Goal: Task Accomplishment & Management: Manage account settings

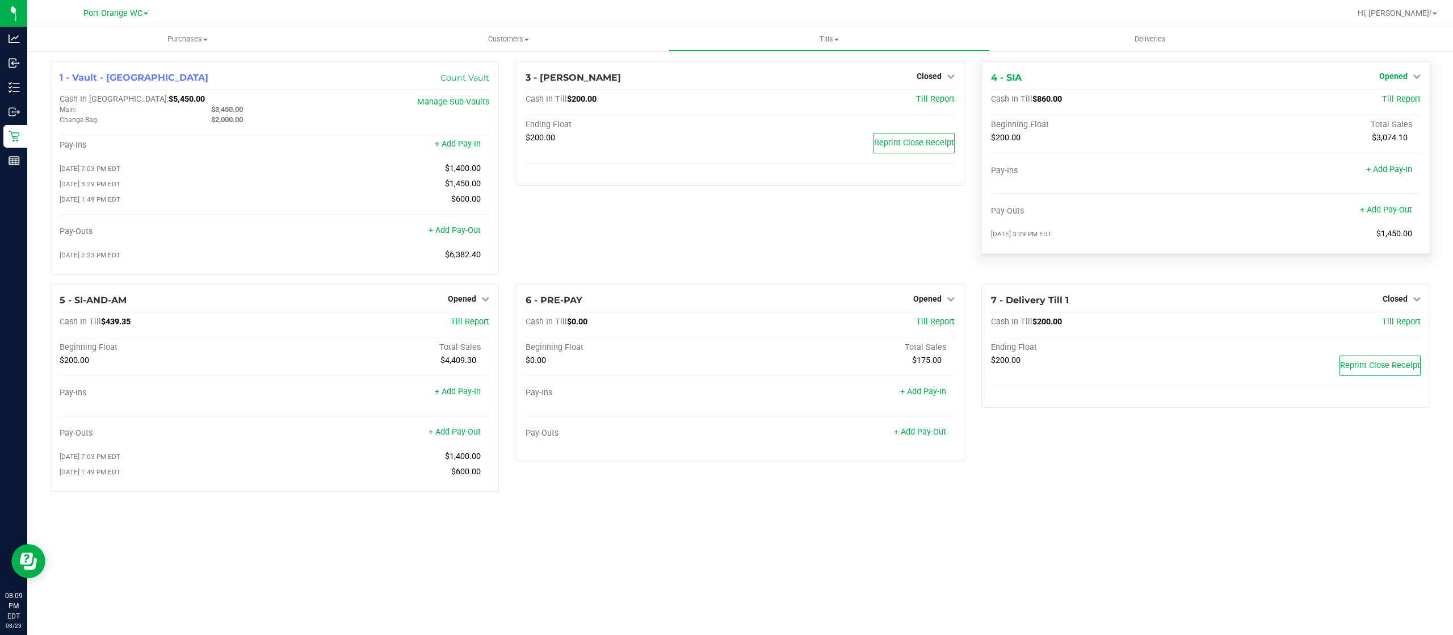
click at [1398, 77] on span "Opened" at bounding box center [1393, 76] width 28 height 9
click at [1386, 98] on link "Close Till" at bounding box center [1394, 99] width 31 height 9
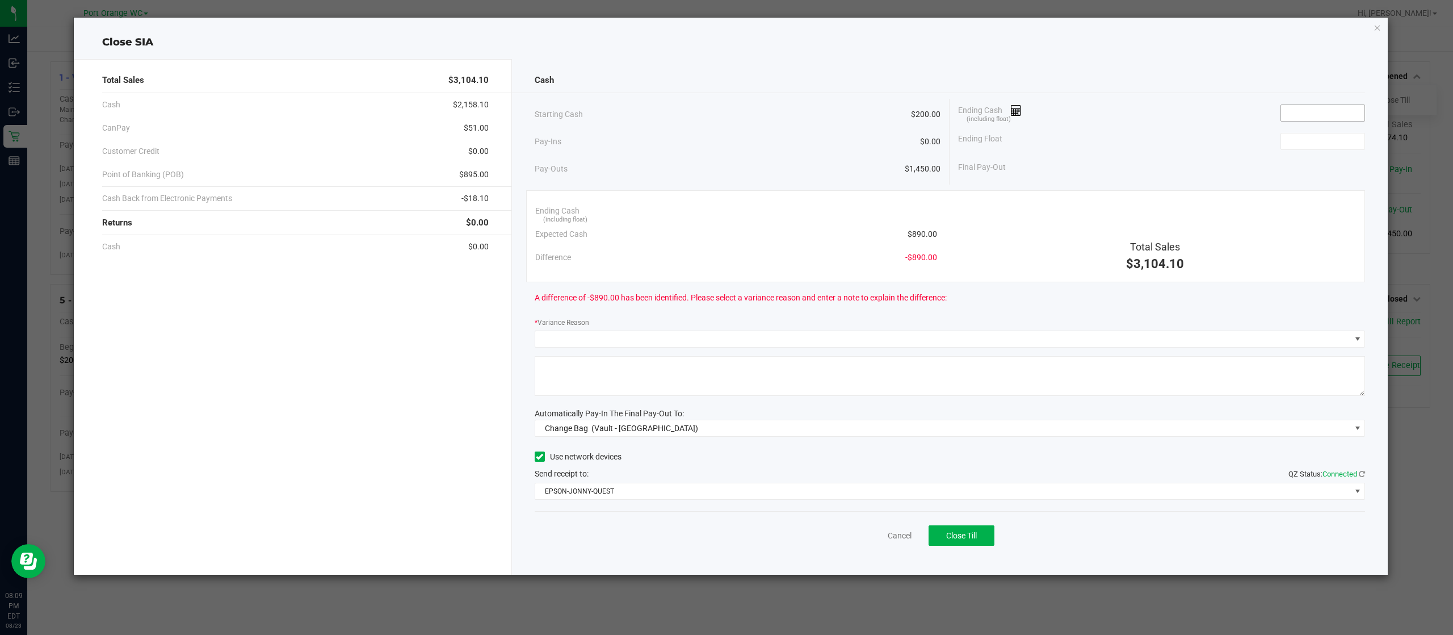
click at [1336, 108] on input at bounding box center [1322, 113] width 83 height 16
type input "$895.00"
click at [1333, 143] on input at bounding box center [1322, 141] width 83 height 16
type input "$200.00"
click at [1193, 145] on div "Ending Float $200.00" at bounding box center [1161, 141] width 407 height 28
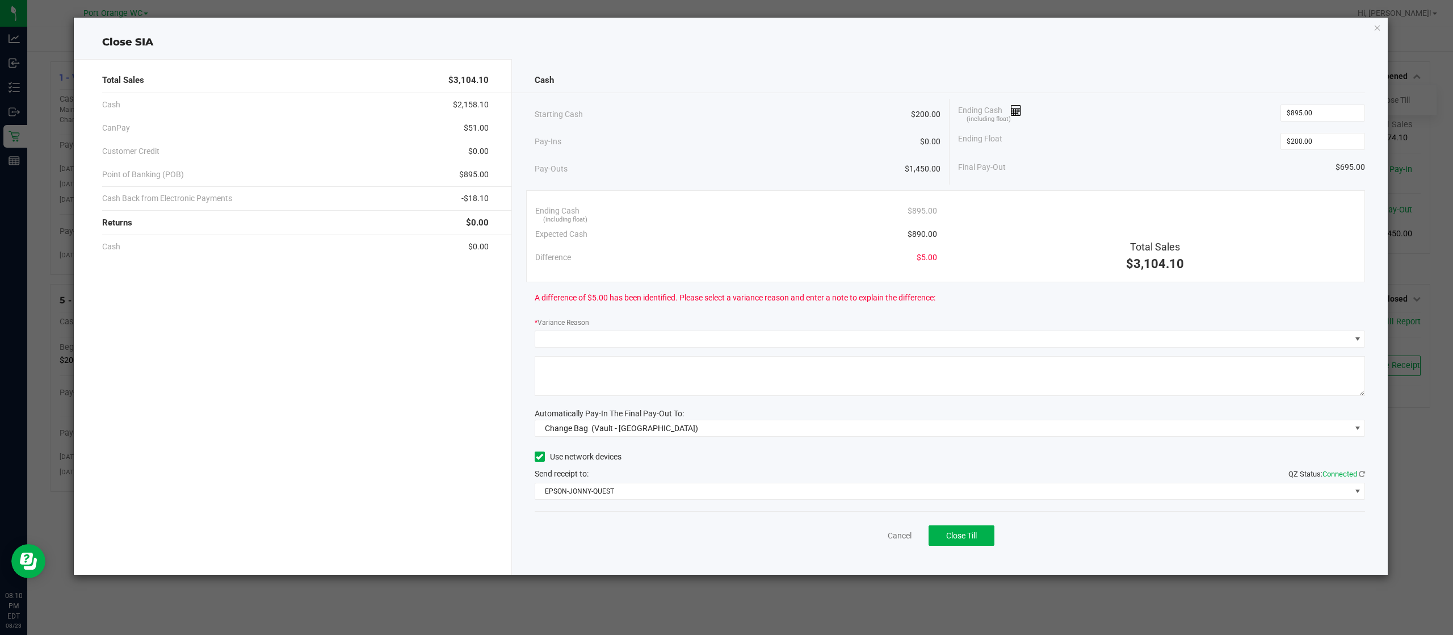
click at [859, 57] on div "Total Sales $3,104.10 Cash $2,158.10 CanPay $51.00 Customer Credit $0.00 Point …" at bounding box center [731, 312] width 1315 height 525
click at [718, 332] on span at bounding box center [943, 339] width 816 height 16
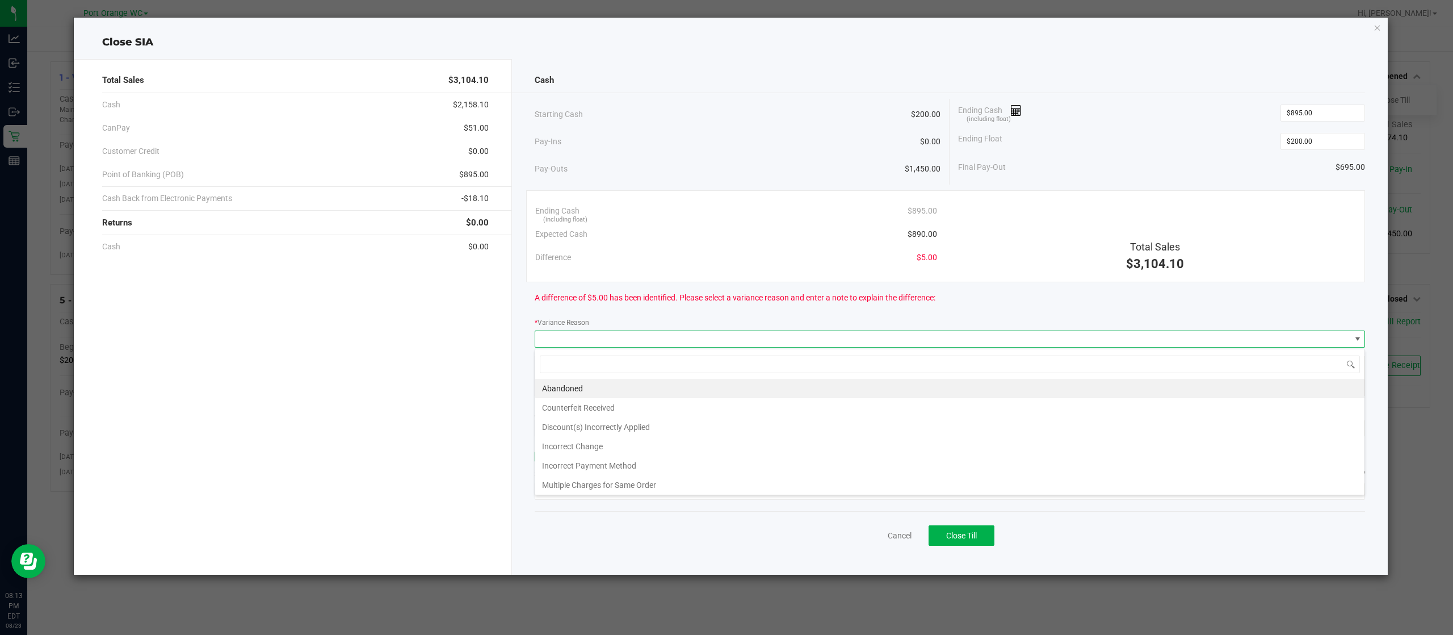
scroll to position [17, 831]
click at [591, 376] on span at bounding box center [949, 364] width 829 height 27
click at [590, 383] on li "Abandoned" at bounding box center [949, 388] width 829 height 19
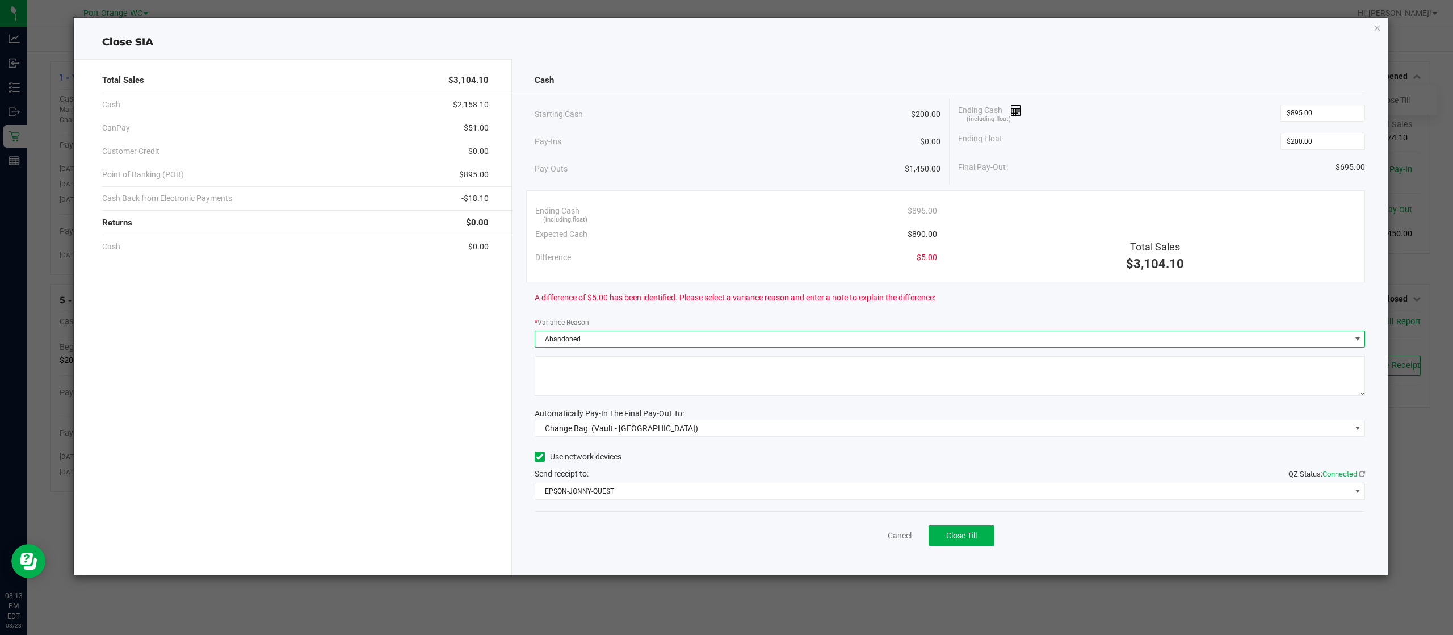
click at [615, 374] on textarea at bounding box center [950, 376] width 831 height 40
type textarea "Abandonded"
click at [589, 427] on div "Change Bag (Vault - [GEOGRAPHIC_DATA])" at bounding box center [619, 428] width 159 height 20
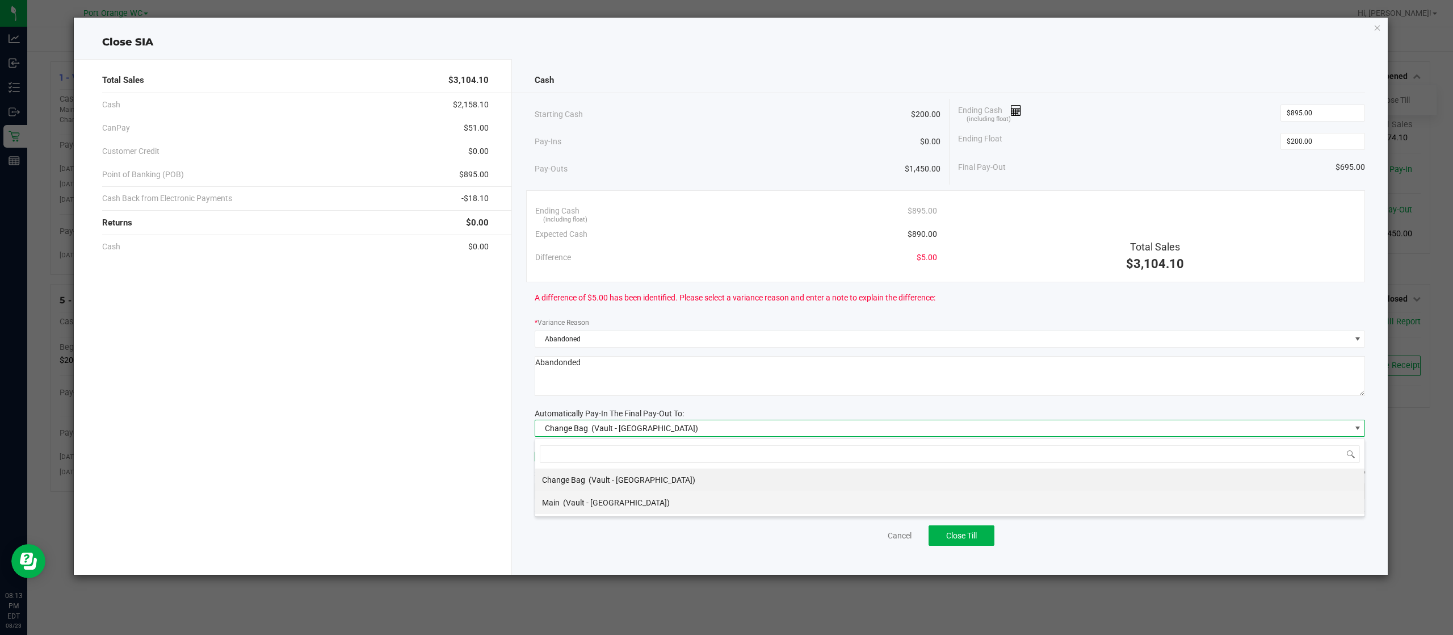
click at [586, 498] on span "(Vault - [GEOGRAPHIC_DATA])" at bounding box center [616, 502] width 107 height 9
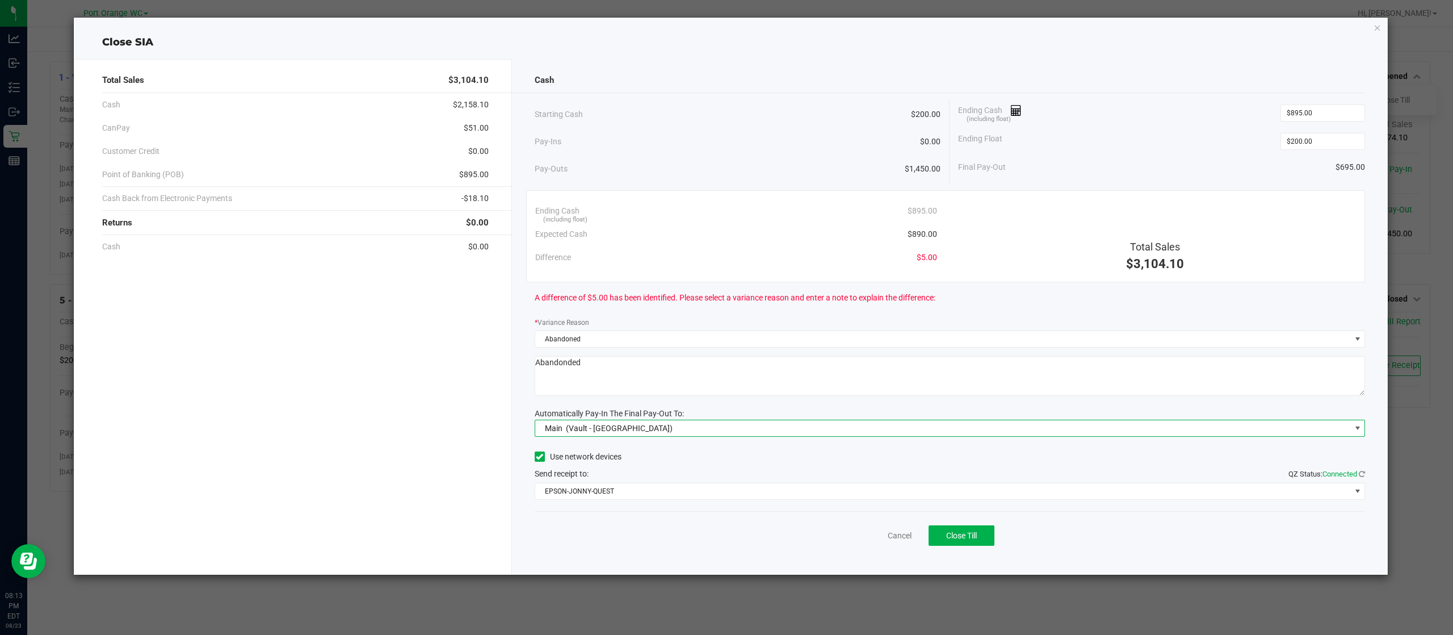
click at [766, 458] on div "Use network devices" at bounding box center [950, 456] width 831 height 17
click at [962, 536] on span "Close Till" at bounding box center [961, 535] width 31 height 9
click at [875, 531] on link "Dismiss" at bounding box center [874, 536] width 27 height 12
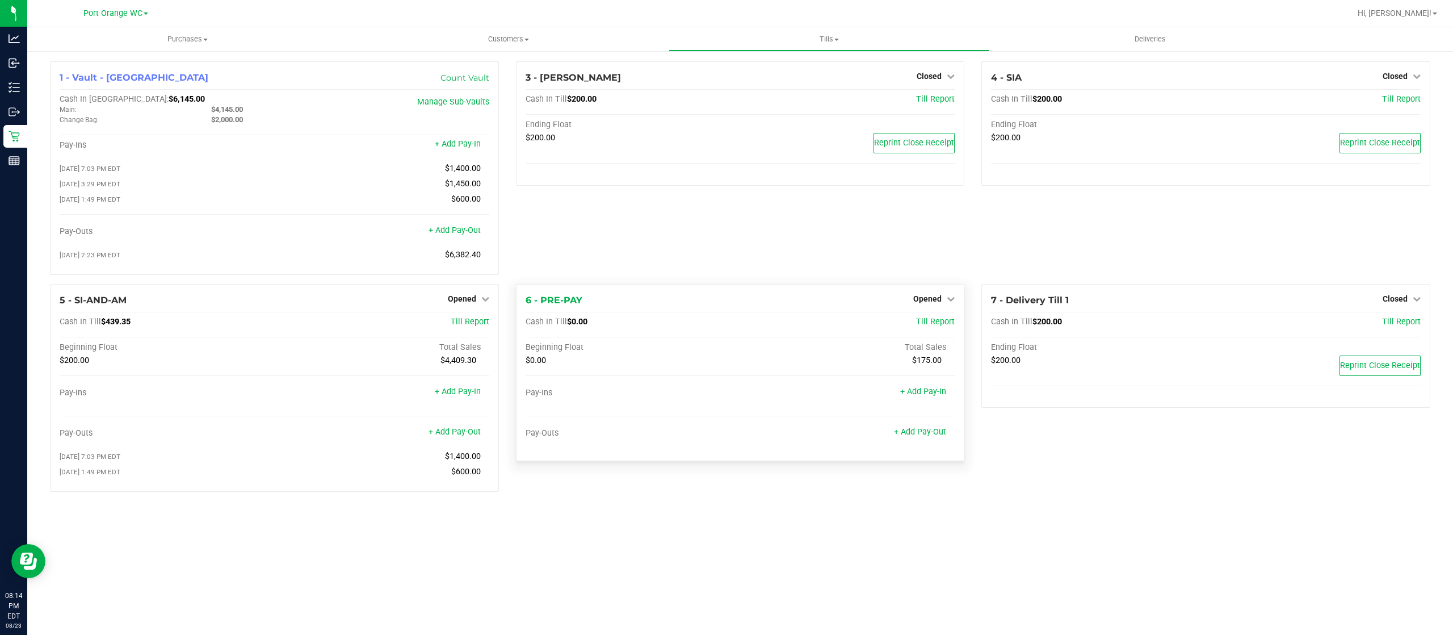
click at [934, 295] on div "Opened" at bounding box center [933, 299] width 41 height 14
click at [950, 300] on icon at bounding box center [951, 299] width 8 height 8
click at [937, 326] on link "Close Till" at bounding box center [929, 321] width 31 height 9
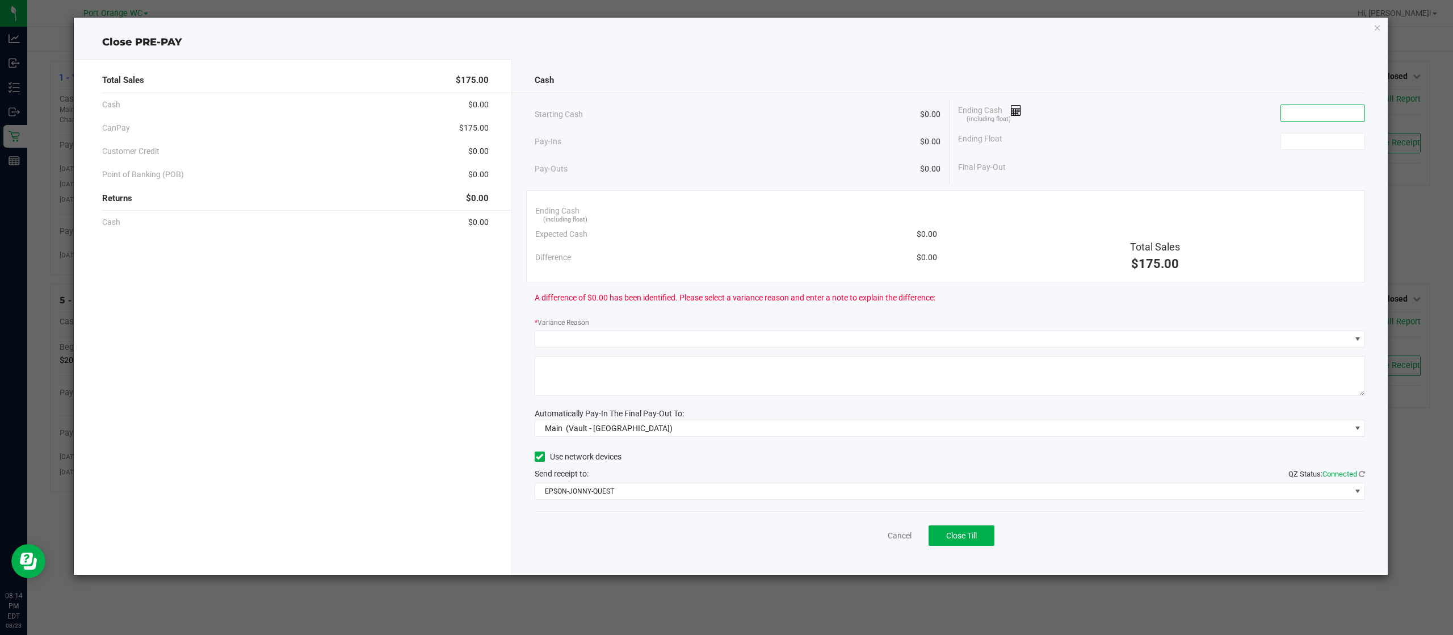
click at [1341, 118] on input at bounding box center [1322, 113] width 83 height 16
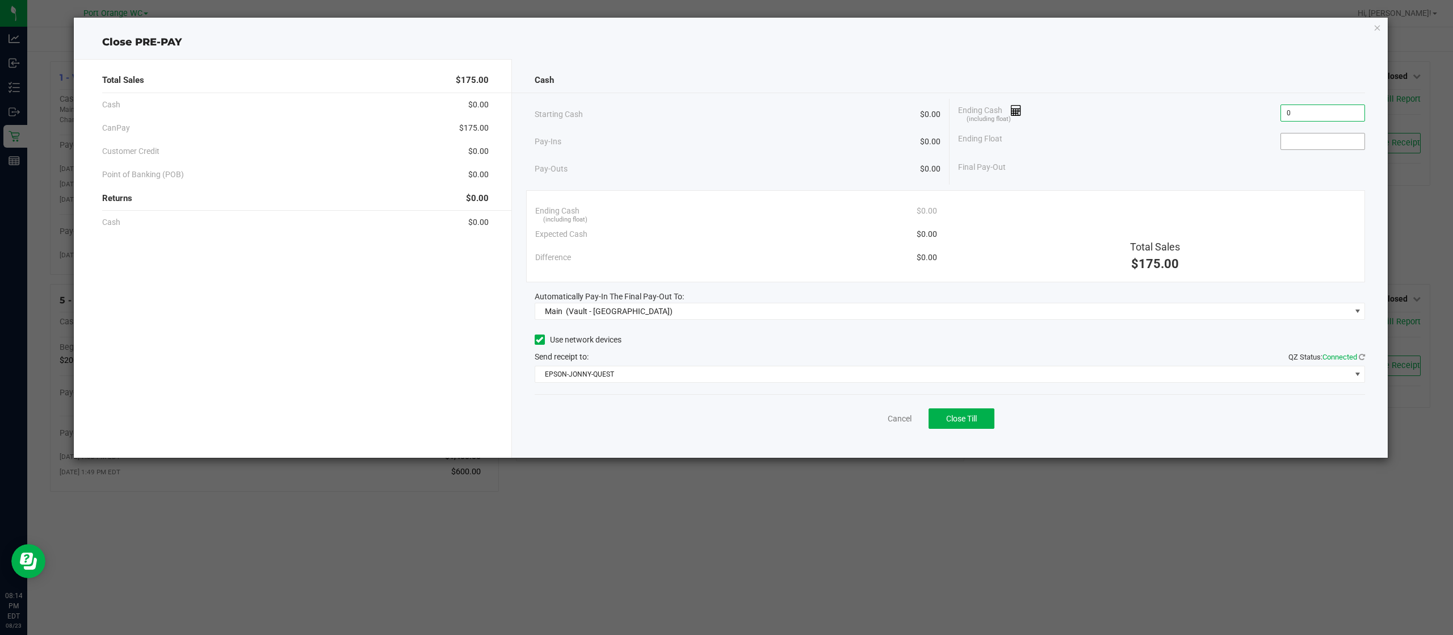
type input "$0.00"
click at [1329, 147] on input at bounding box center [1322, 141] width 83 height 16
type input "$0.00"
click at [1063, 334] on div "Use network devices" at bounding box center [950, 339] width 831 height 17
click at [970, 417] on span "Close Till" at bounding box center [961, 418] width 31 height 9
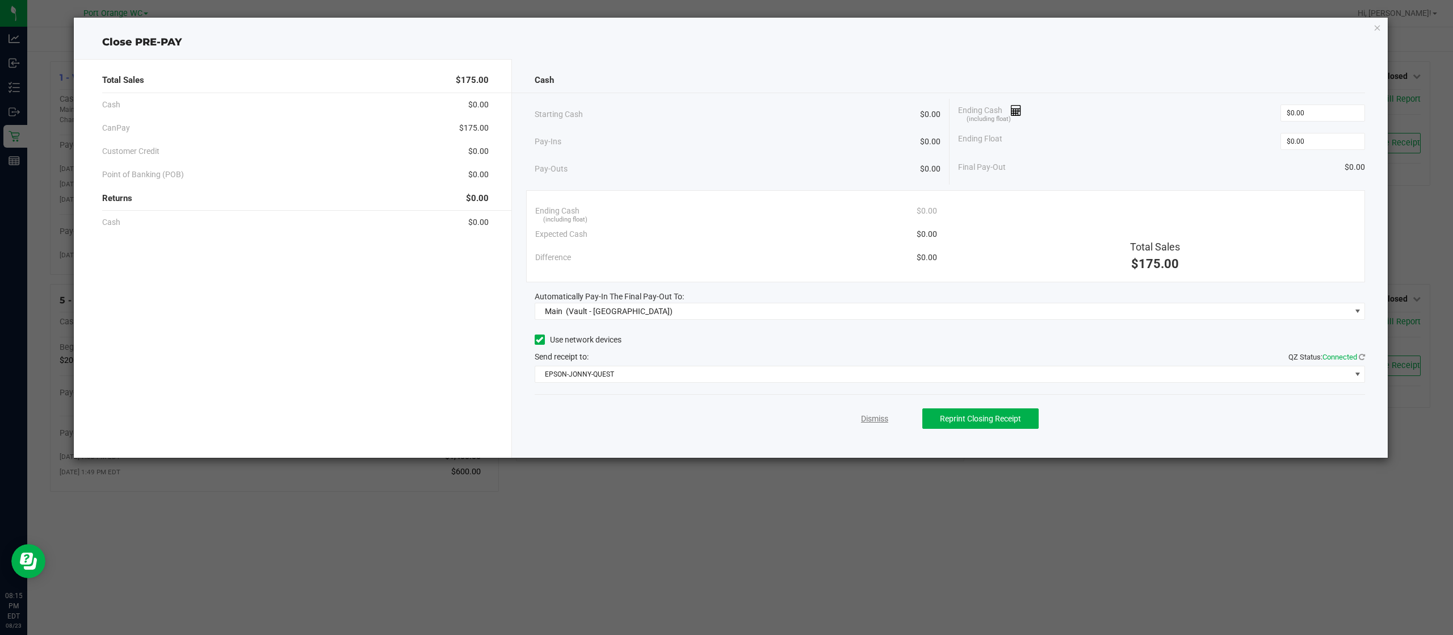
click at [871, 422] on link "Dismiss" at bounding box center [874, 419] width 27 height 12
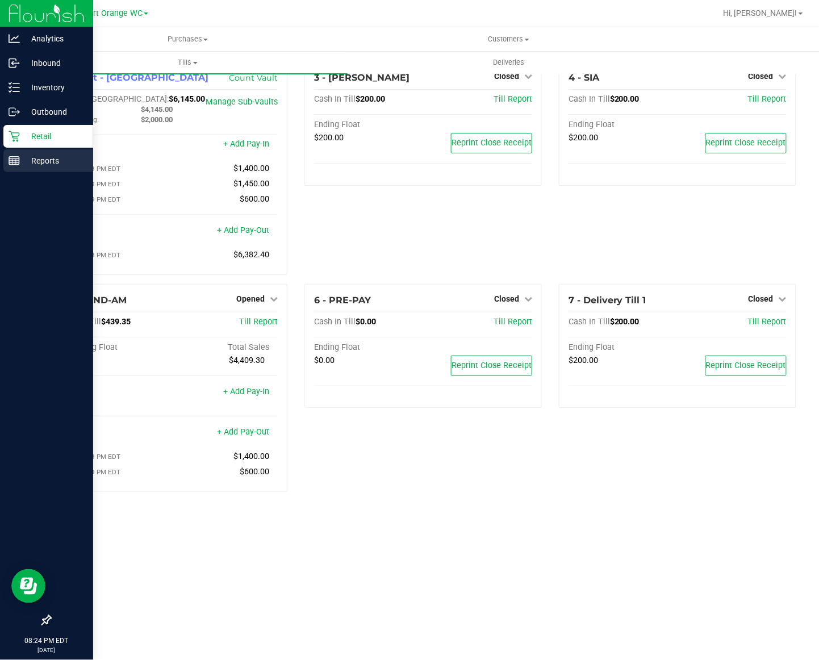
click at [44, 159] on p "Reports" at bounding box center [54, 161] width 68 height 14
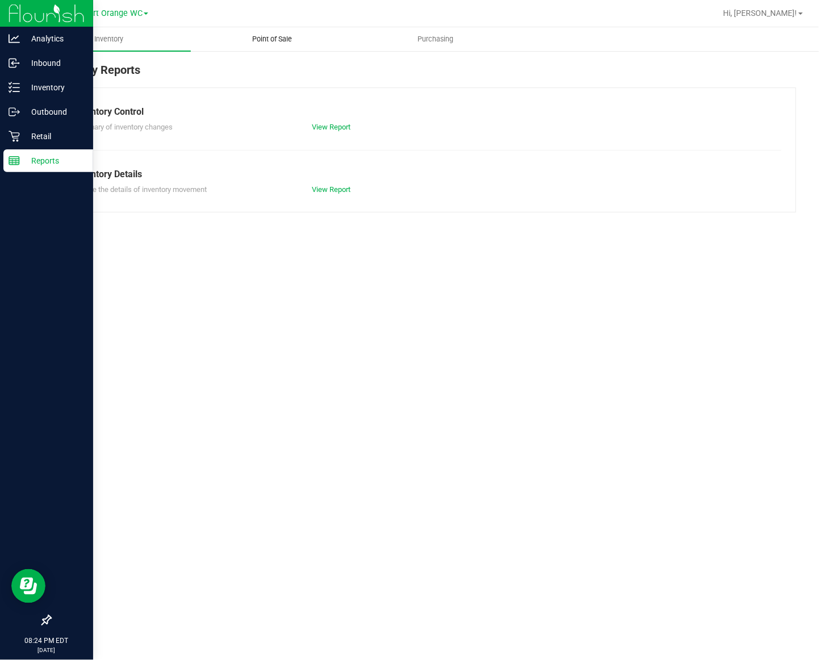
click at [269, 43] on span "Point of Sale" at bounding box center [272, 39] width 70 height 10
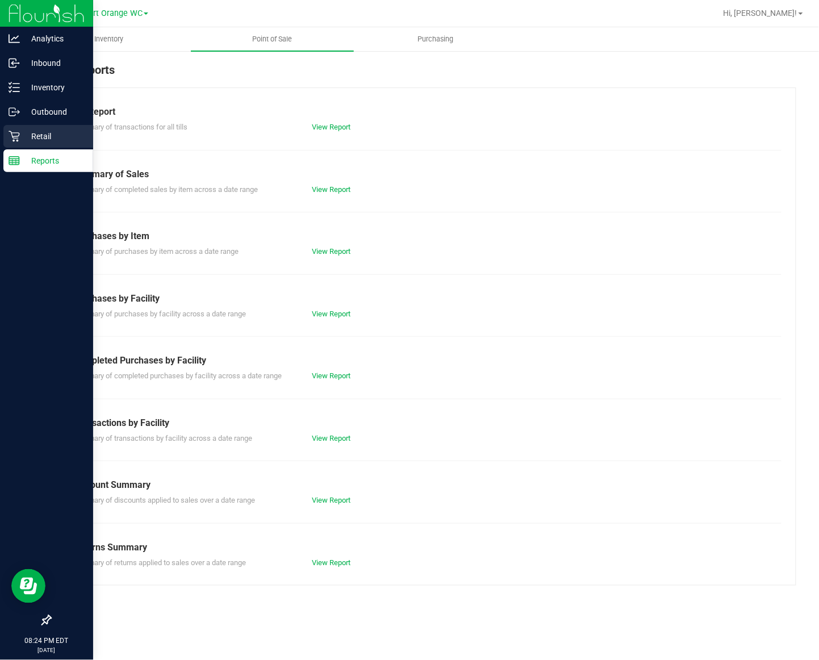
click at [37, 134] on p "Retail" at bounding box center [54, 136] width 68 height 14
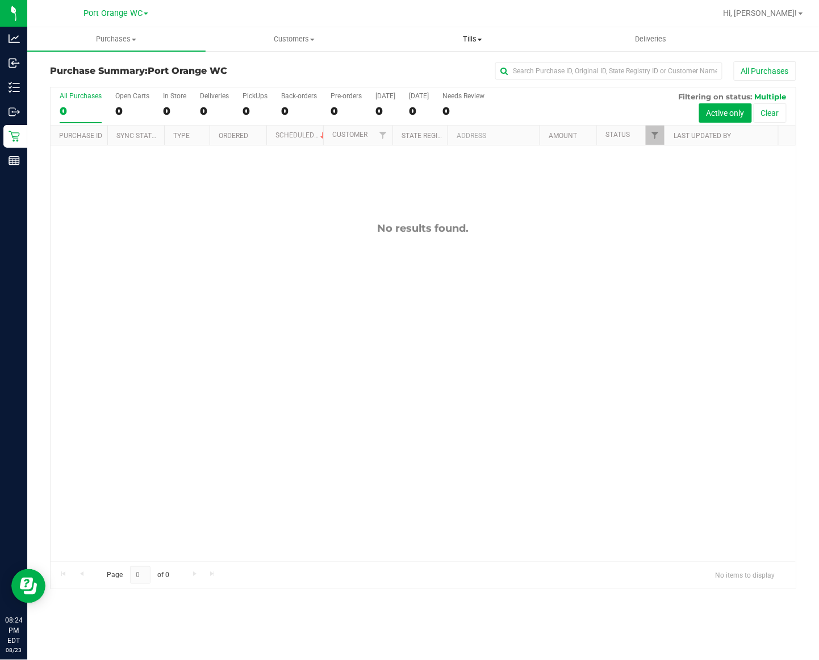
click at [480, 33] on uib-tab-heading "Tills Manage tills Reconcile e-payments" at bounding box center [472, 39] width 177 height 23
click at [425, 64] on span "Manage tills" at bounding box center [421, 69] width 77 height 10
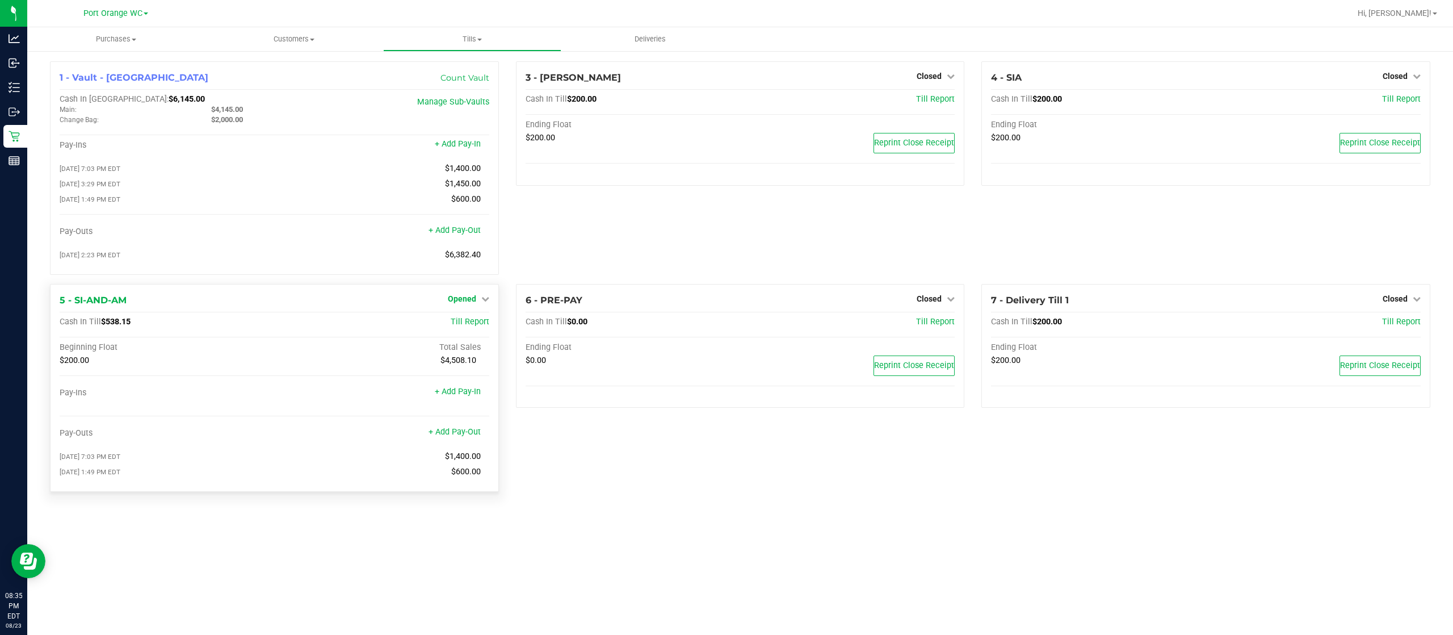
click at [462, 303] on span "Opened" at bounding box center [462, 298] width 28 height 9
click at [457, 324] on link "Close Till" at bounding box center [463, 321] width 31 height 9
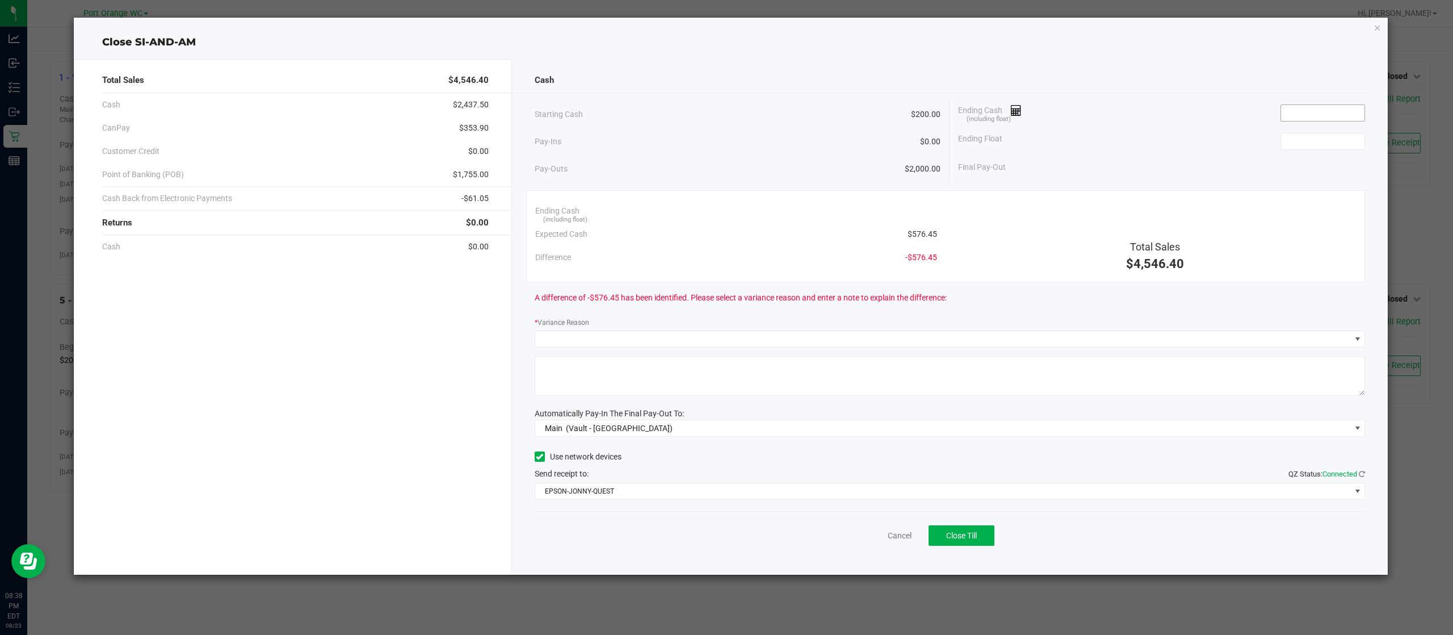
click at [1307, 114] on input at bounding box center [1322, 113] width 83 height 16
click at [1328, 103] on div "Ending Cash (including float)" at bounding box center [1161, 113] width 407 height 28
click at [1328, 115] on input at bounding box center [1322, 113] width 83 height 16
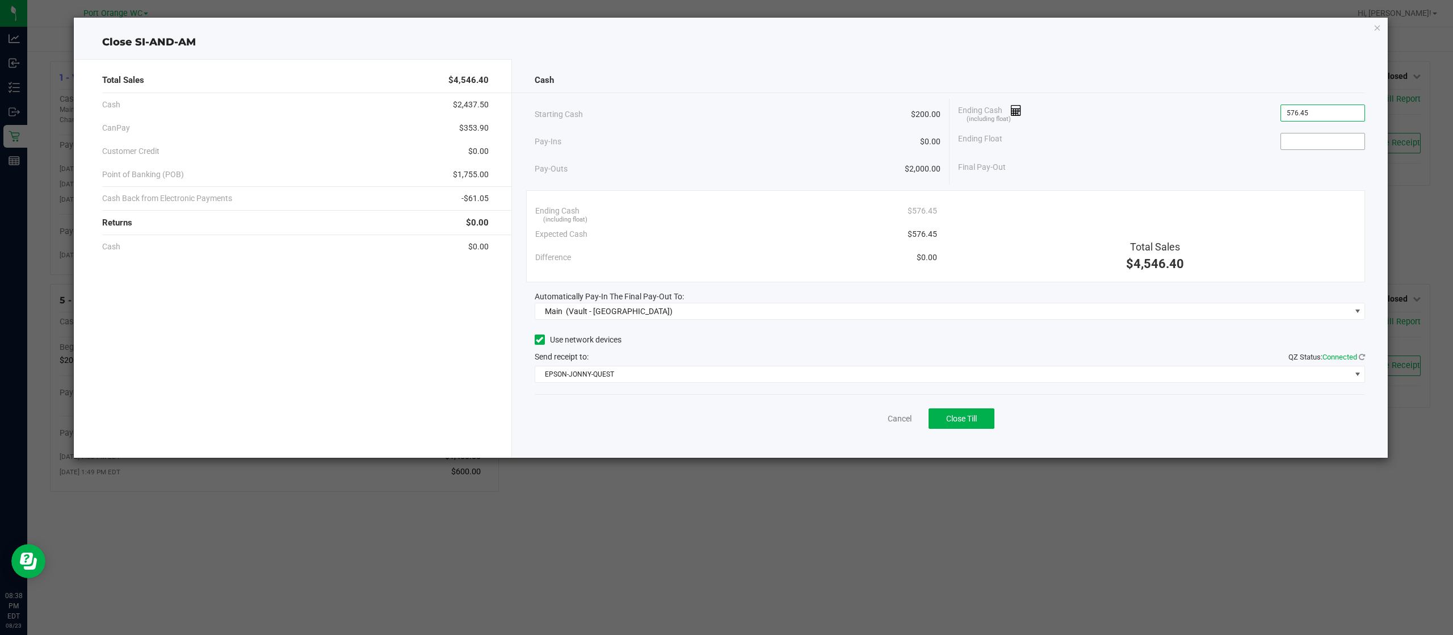
type input "$576.45"
click at [1322, 136] on input at bounding box center [1322, 141] width 83 height 16
type input "$200.00"
click at [1231, 158] on div "Final Pay-Out $376.45" at bounding box center [1161, 167] width 407 height 23
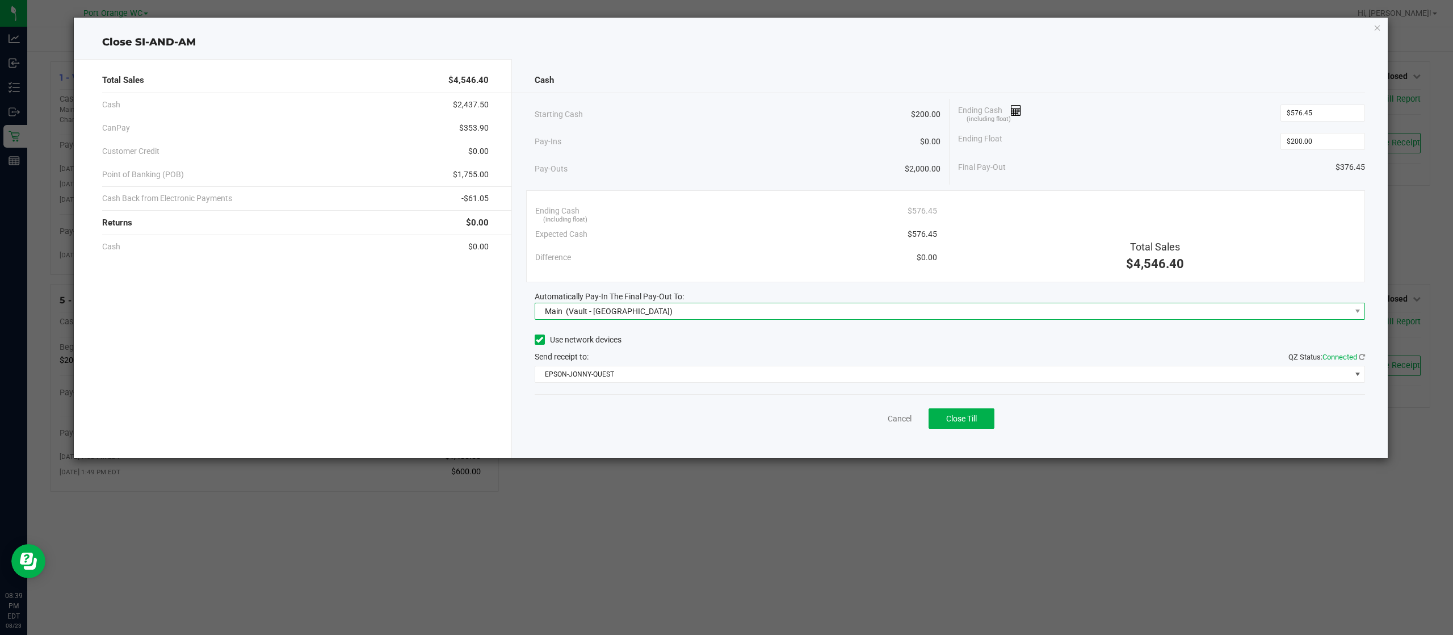
click at [673, 310] on span "Main (Vault - [GEOGRAPHIC_DATA])" at bounding box center [943, 311] width 816 height 16
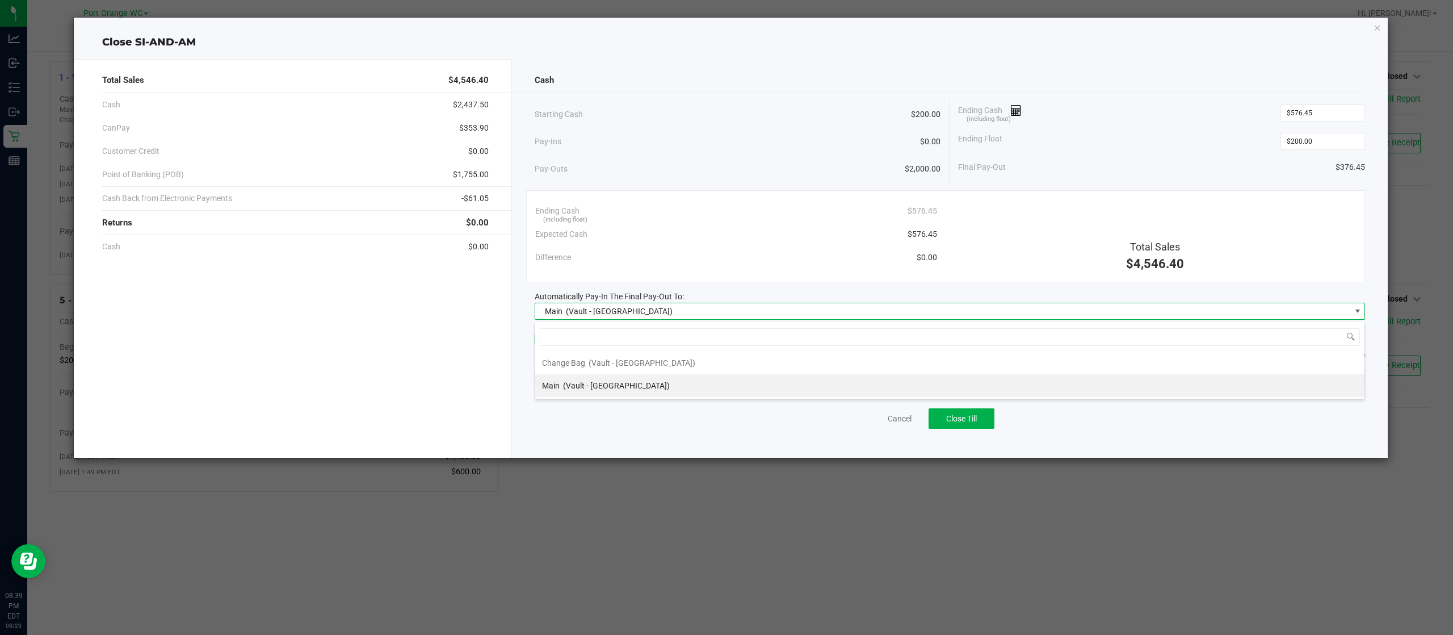
scroll to position [17, 831]
click at [673, 310] on span "Main (Vault - [GEOGRAPHIC_DATA])" at bounding box center [943, 311] width 816 height 16
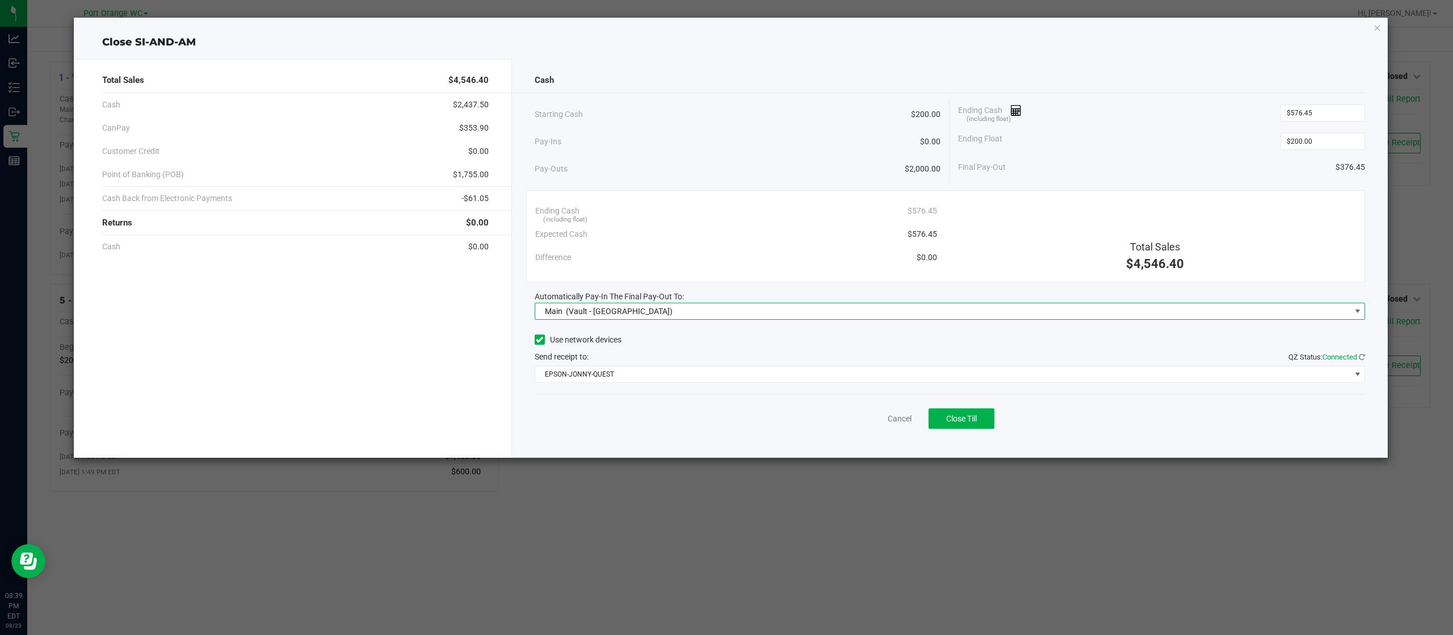
click at [687, 338] on div "Use network devices" at bounding box center [950, 339] width 831 height 17
click at [959, 422] on span "Close Till" at bounding box center [961, 418] width 31 height 9
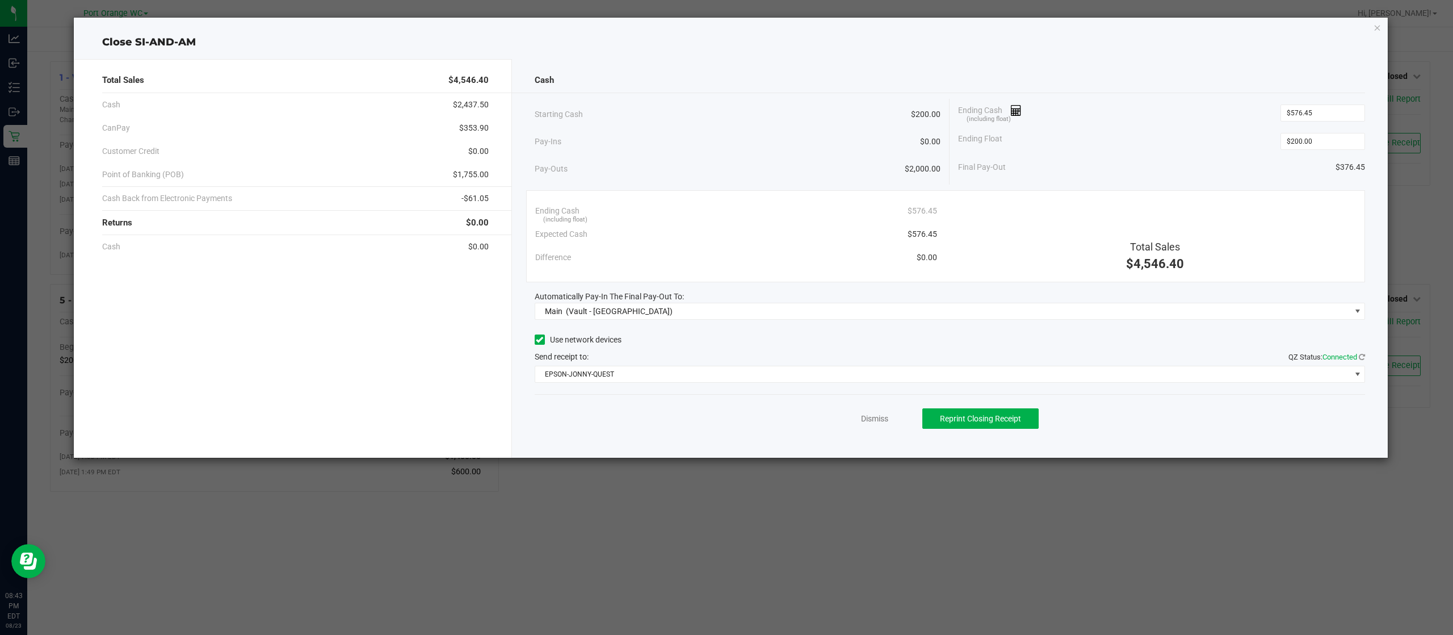
click at [864, 410] on div "Dismiss Reprint Closing Receipt" at bounding box center [950, 416] width 831 height 44
click at [867, 415] on link "Dismiss" at bounding box center [874, 419] width 27 height 12
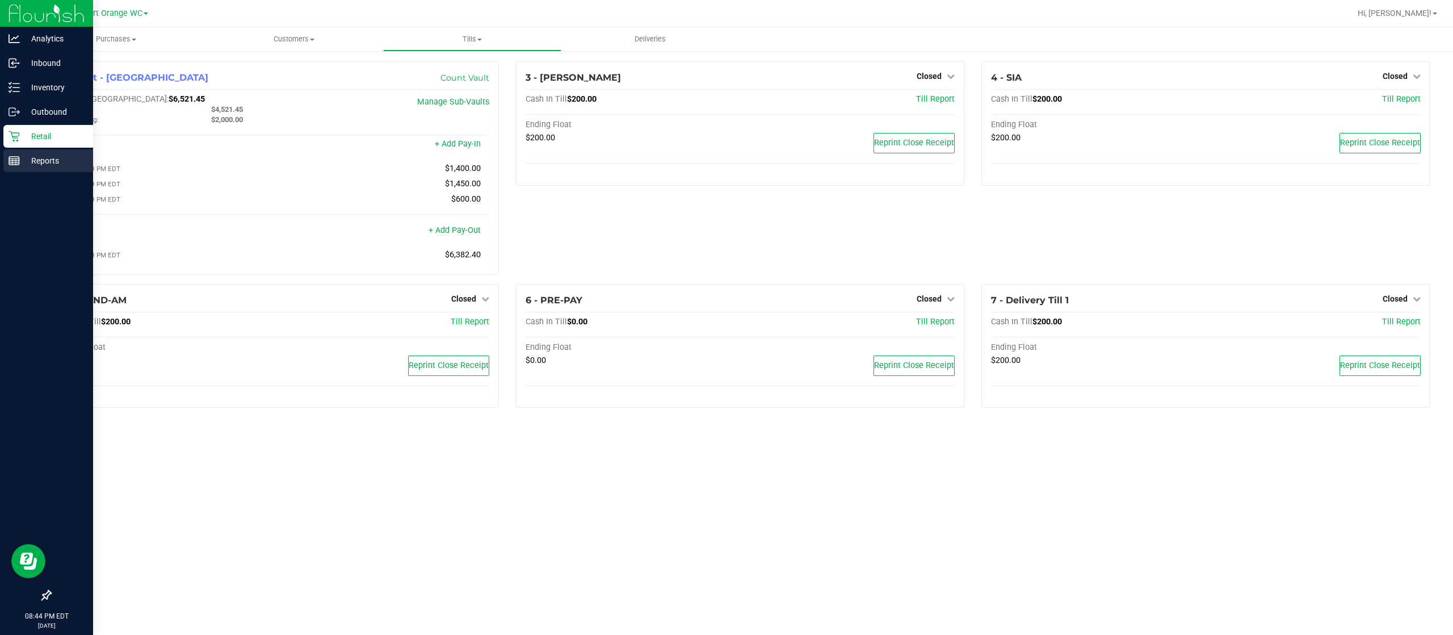
click at [50, 159] on p "Reports" at bounding box center [54, 161] width 68 height 14
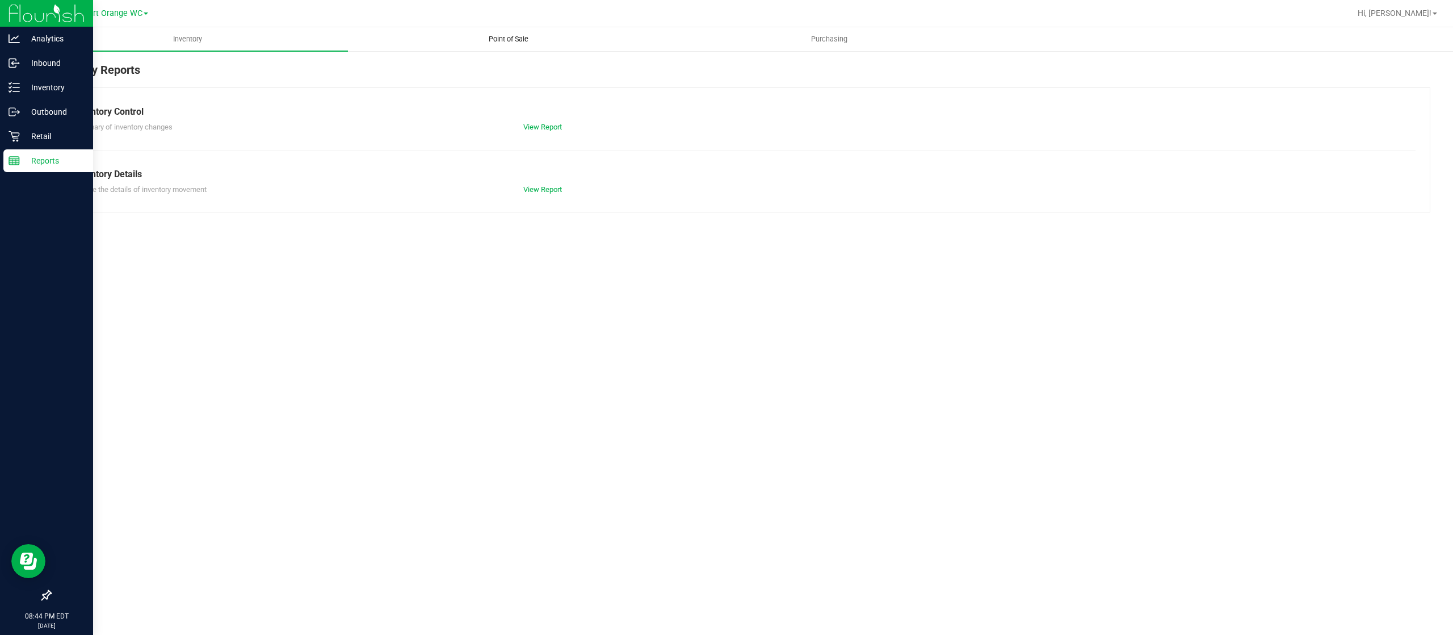
click at [509, 39] on span "Point of Sale" at bounding box center [508, 39] width 70 height 10
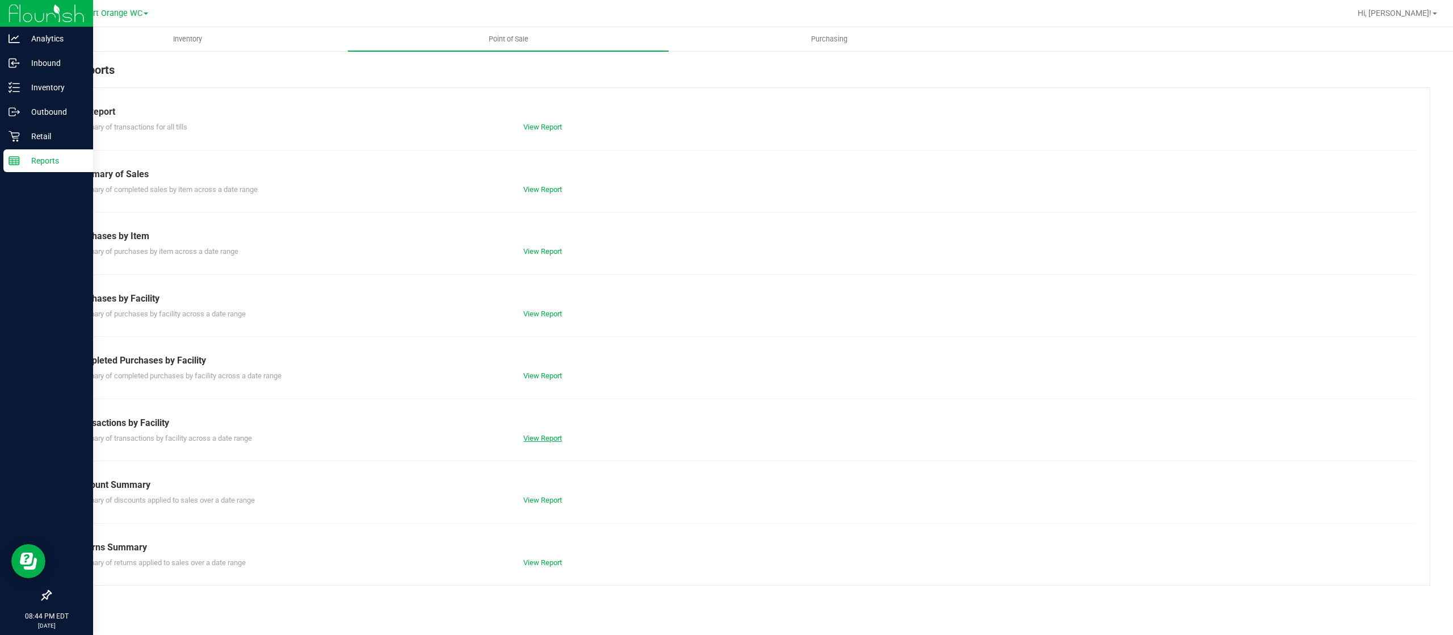
click at [544, 439] on link "View Report" at bounding box center [542, 438] width 39 height 9
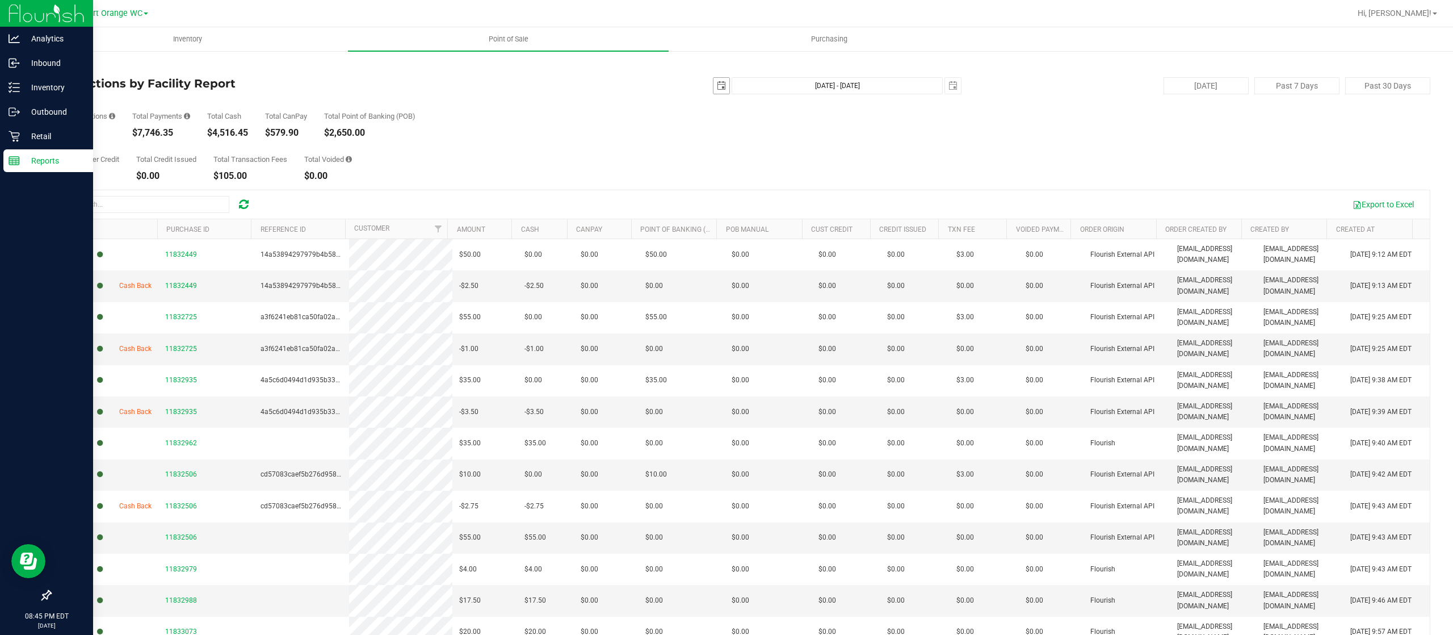
click at [717, 83] on span "select" at bounding box center [721, 85] width 9 height 9
click at [712, 202] on link "17" at bounding box center [712, 202] width 16 height 18
type input "[DATE]"
type input "[DATE] - [DATE]"
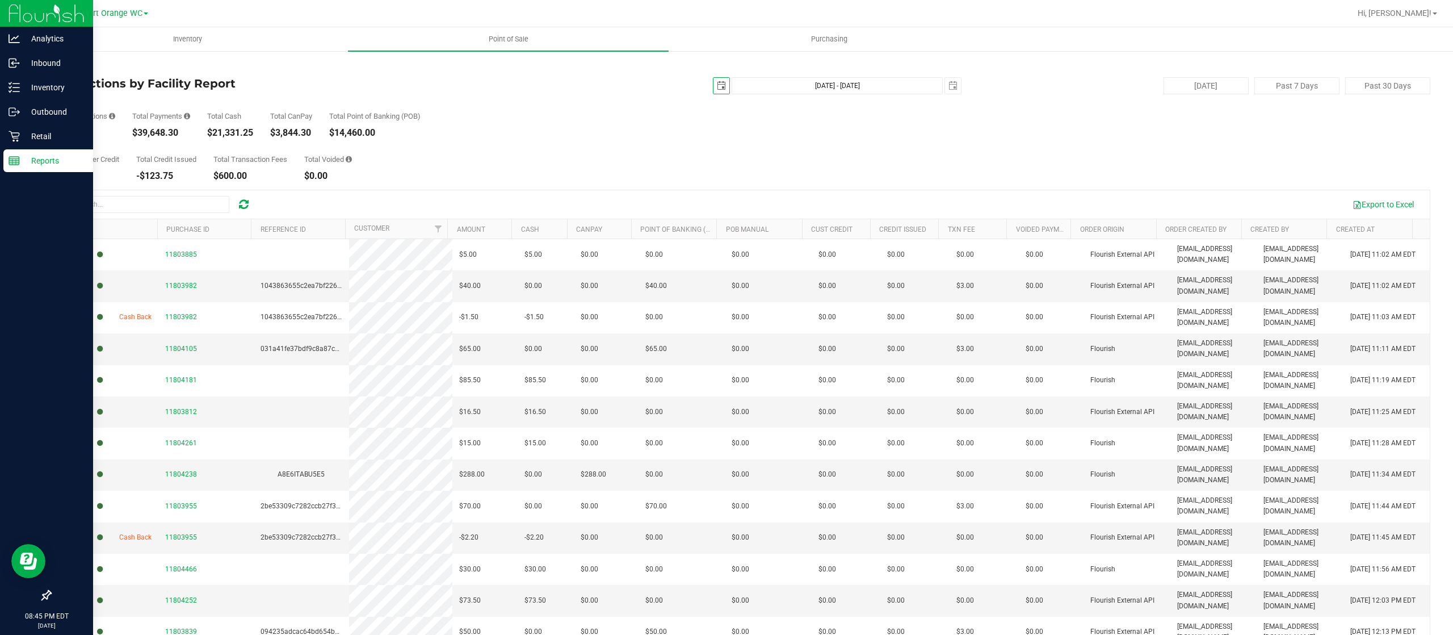
click at [717, 86] on span "select" at bounding box center [721, 85] width 9 height 9
click at [795, 149] on link "1" at bounding box center [795, 149] width 16 height 18
type input "[DATE]"
type input "[DATE] - [DATE]"
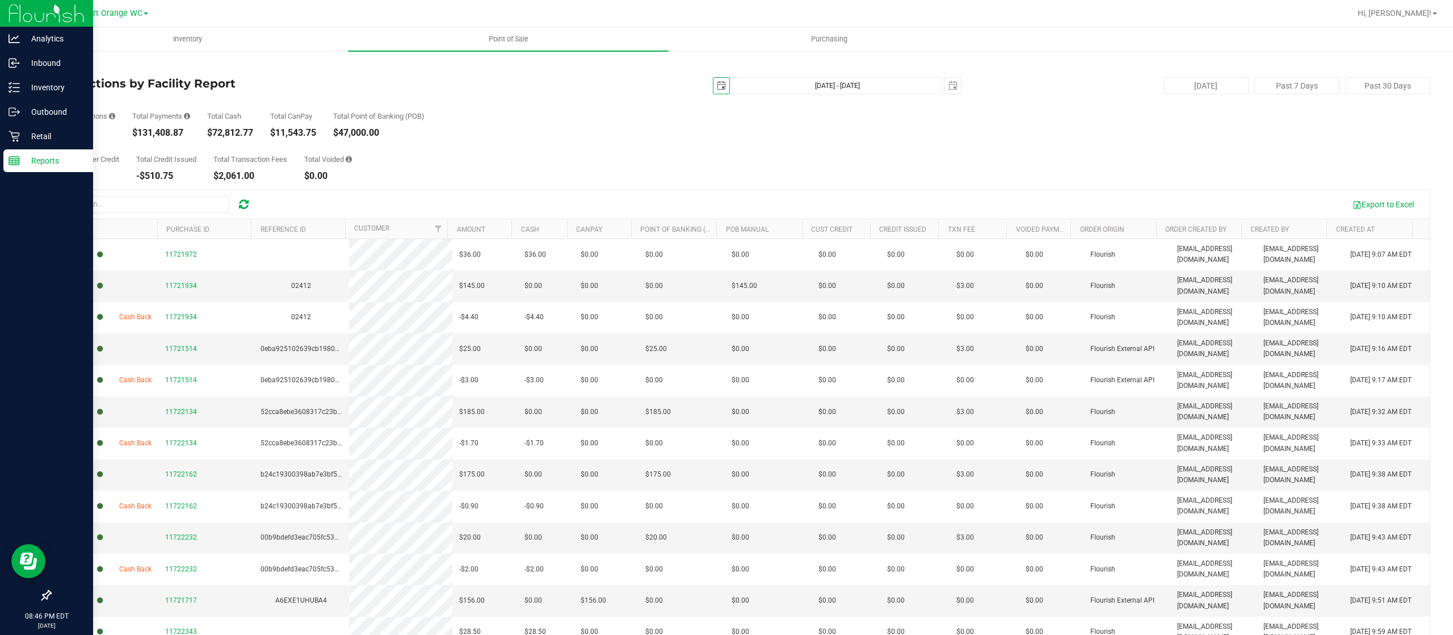
click at [714, 88] on span "select" at bounding box center [722, 86] width 16 height 16
click at [807, 198] on link "23" at bounding box center [811, 202] width 16 height 18
type input "[DATE]"
type input "[DATE] - [DATE]"
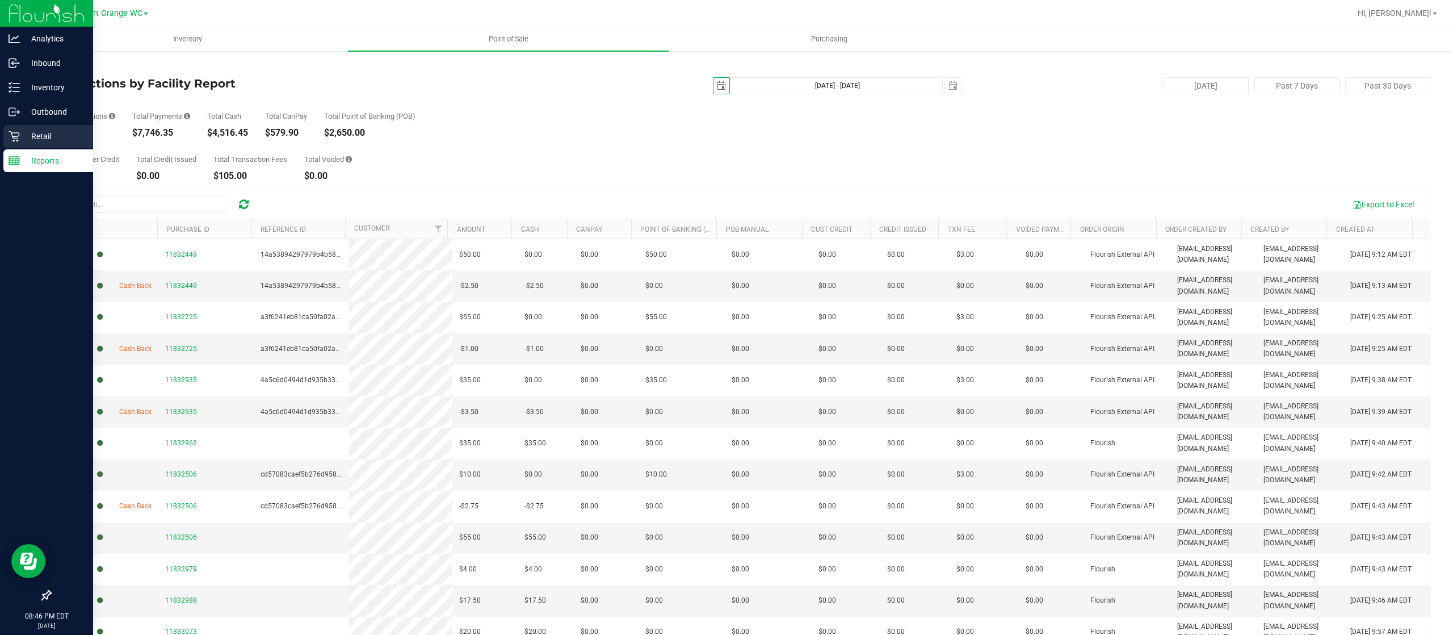
click at [39, 131] on p "Retail" at bounding box center [54, 136] width 68 height 14
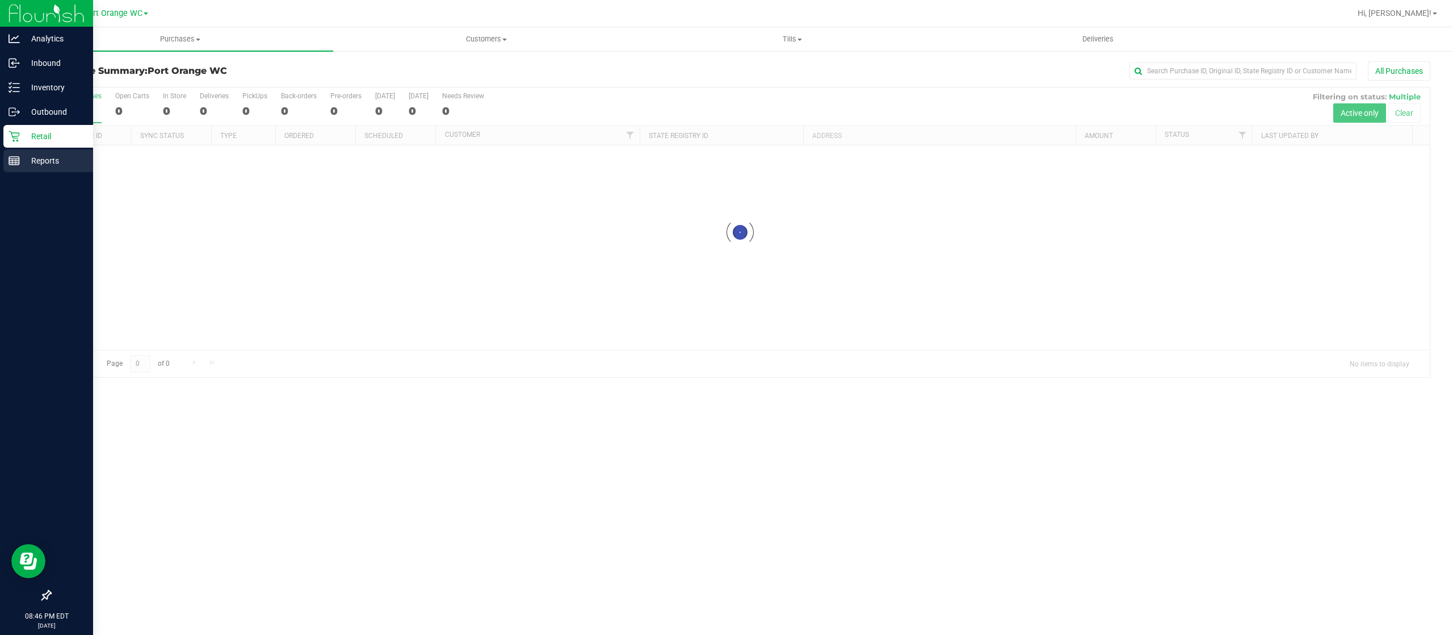
click at [48, 156] on p "Reports" at bounding box center [54, 161] width 68 height 14
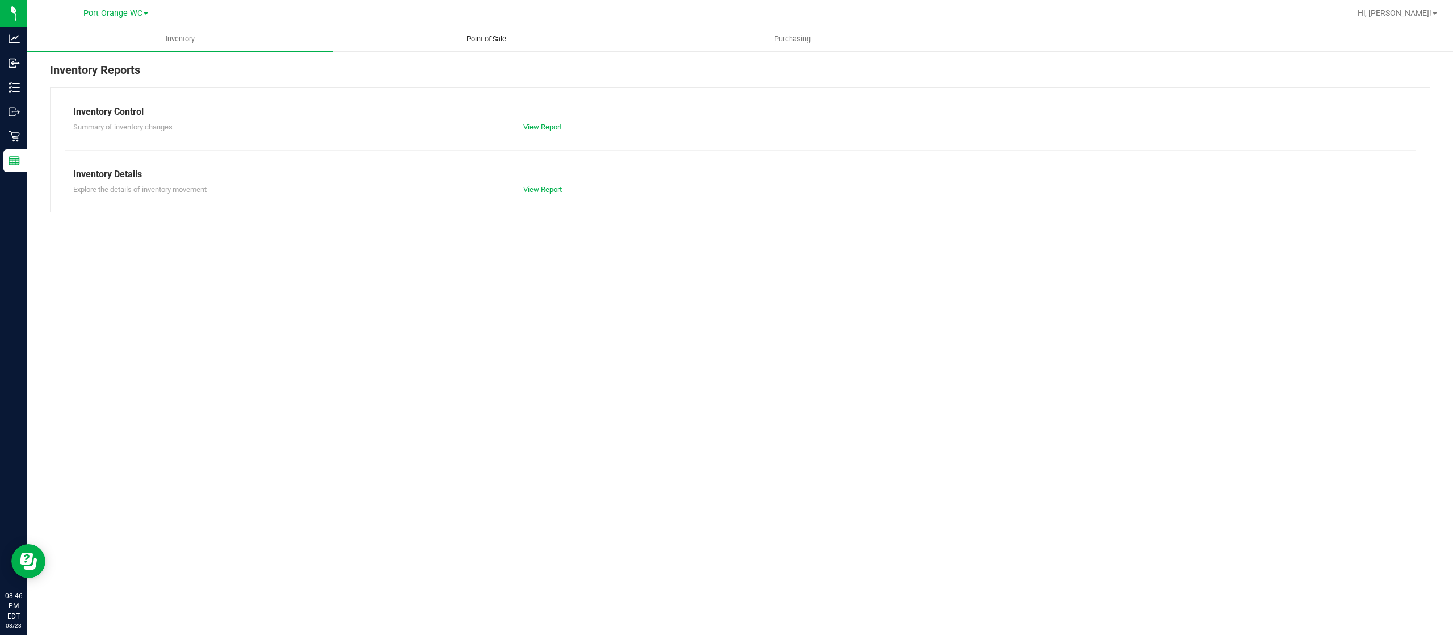
click at [480, 43] on span "Point of Sale" at bounding box center [486, 39] width 70 height 10
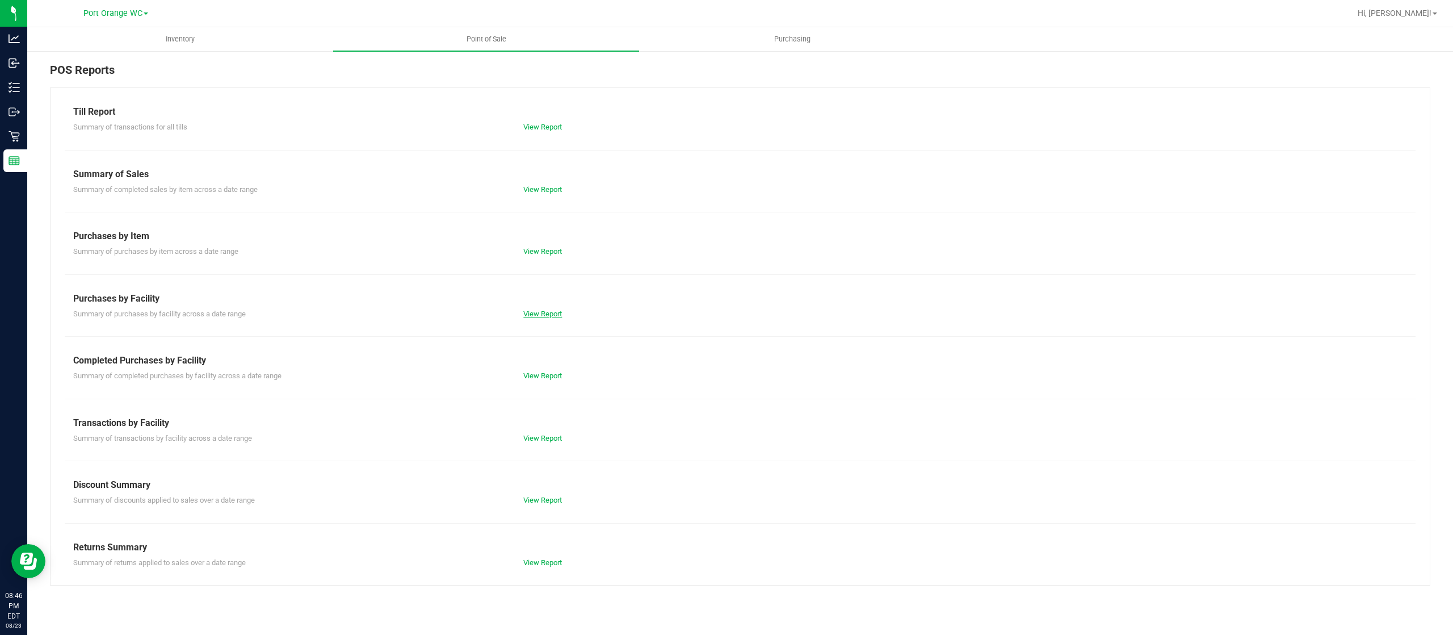
click at [551, 311] on link "View Report" at bounding box center [542, 313] width 39 height 9
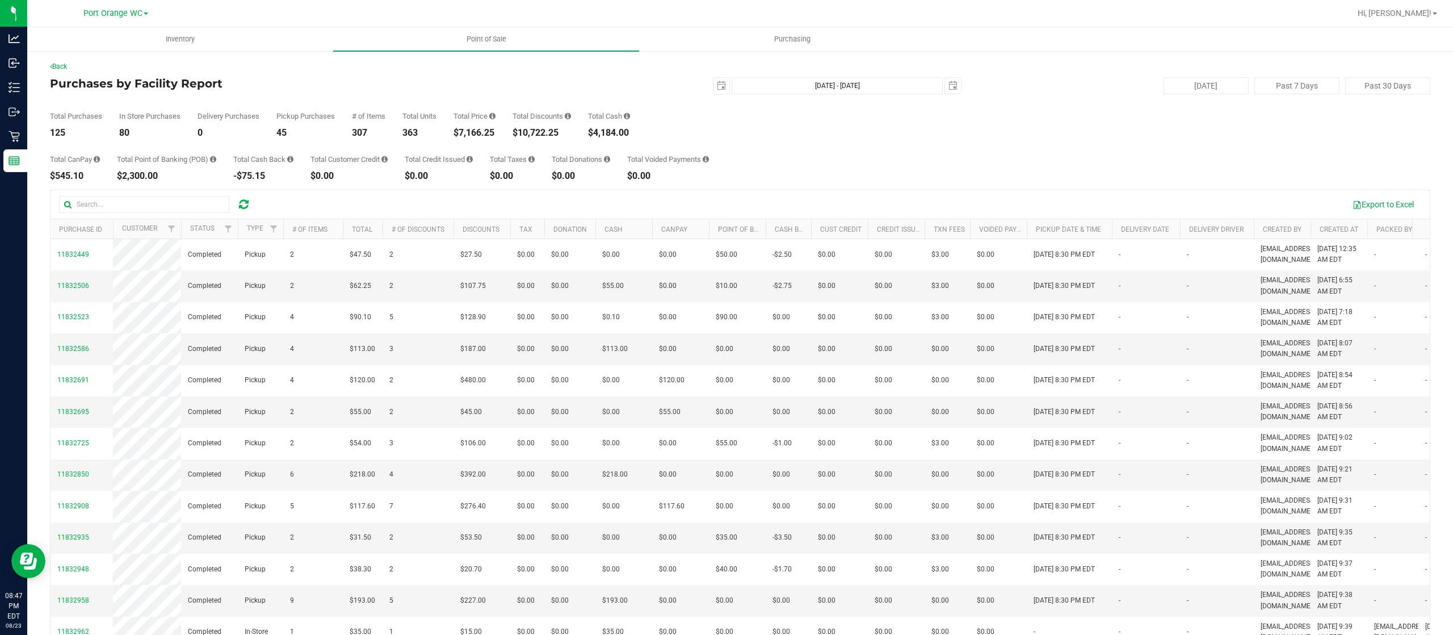
click at [538, 133] on div "$10,722.25" at bounding box center [542, 132] width 58 height 9
copy div "10,722.25"
click at [1425, 9] on span "Hi, [PERSON_NAME]!" at bounding box center [1395, 13] width 74 height 9
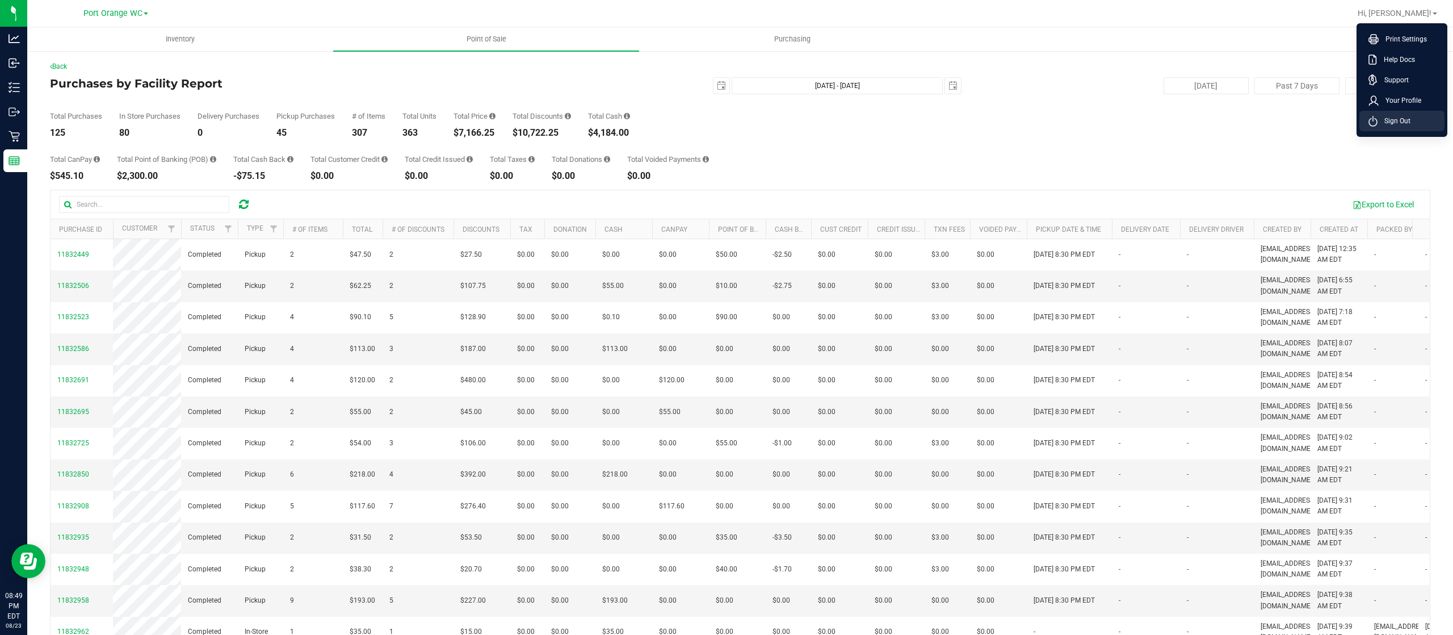
click at [1404, 115] on span "Sign Out" at bounding box center [1394, 120] width 33 height 11
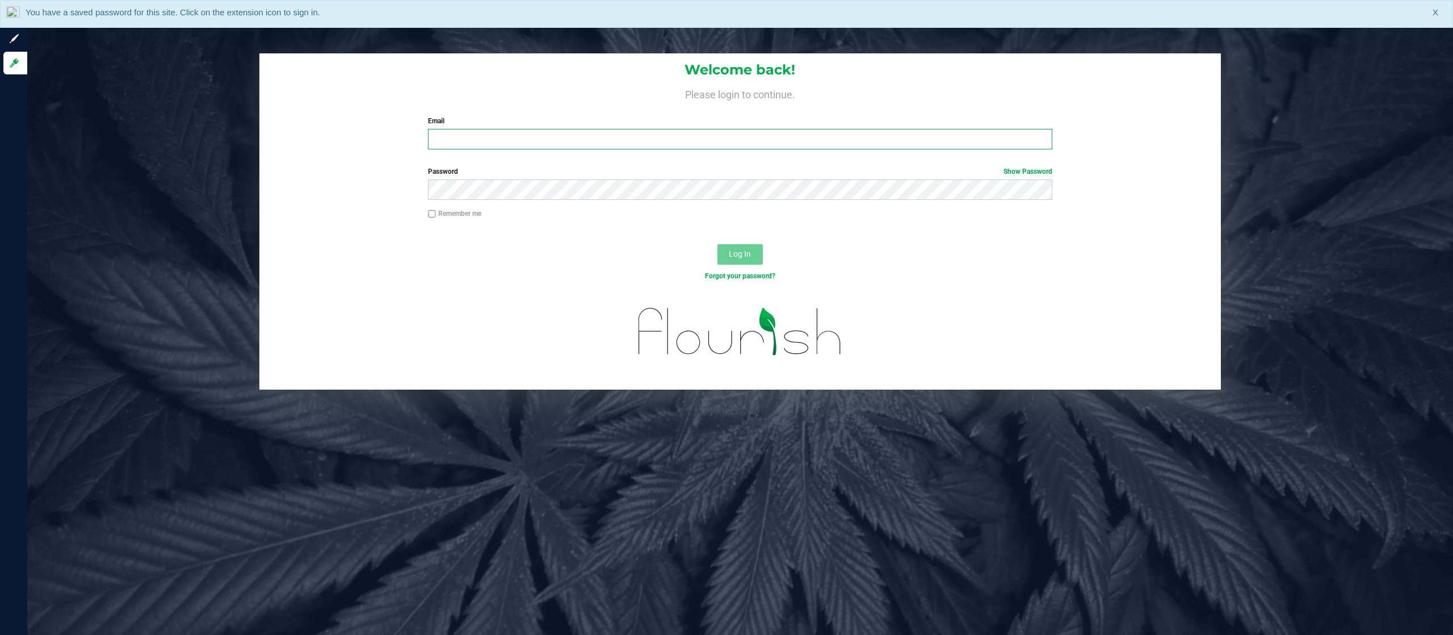
click at [721, 136] on input "Email" at bounding box center [740, 139] width 624 height 20
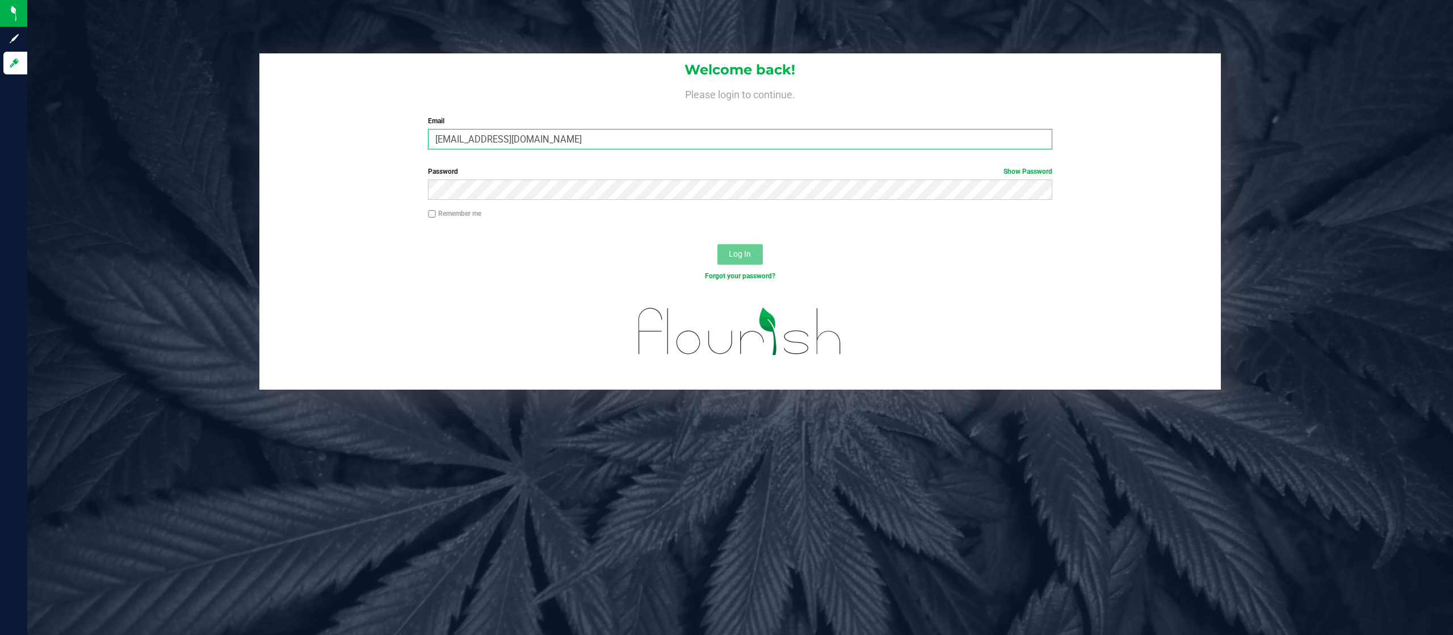
type input "[EMAIL_ADDRESS][DOMAIN_NAME]"
click at [718, 244] on button "Log In" at bounding box center [740, 254] width 45 height 20
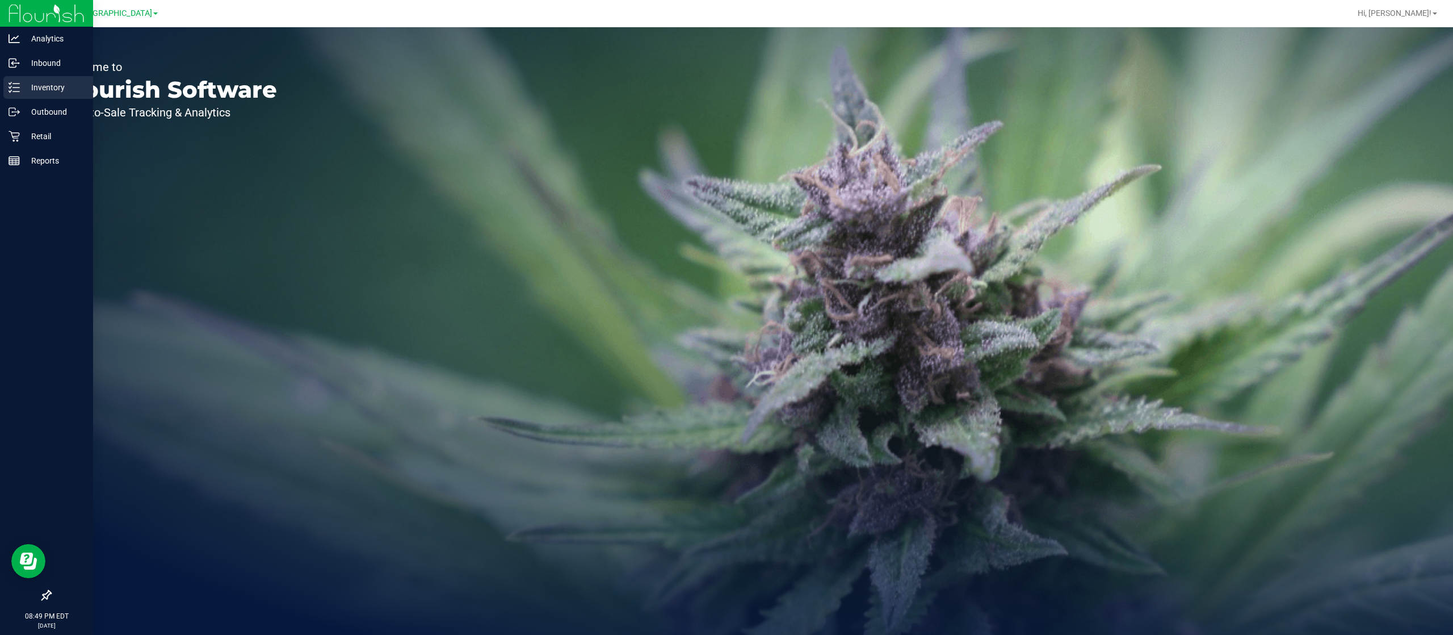
click at [47, 81] on p "Inventory" at bounding box center [54, 88] width 68 height 14
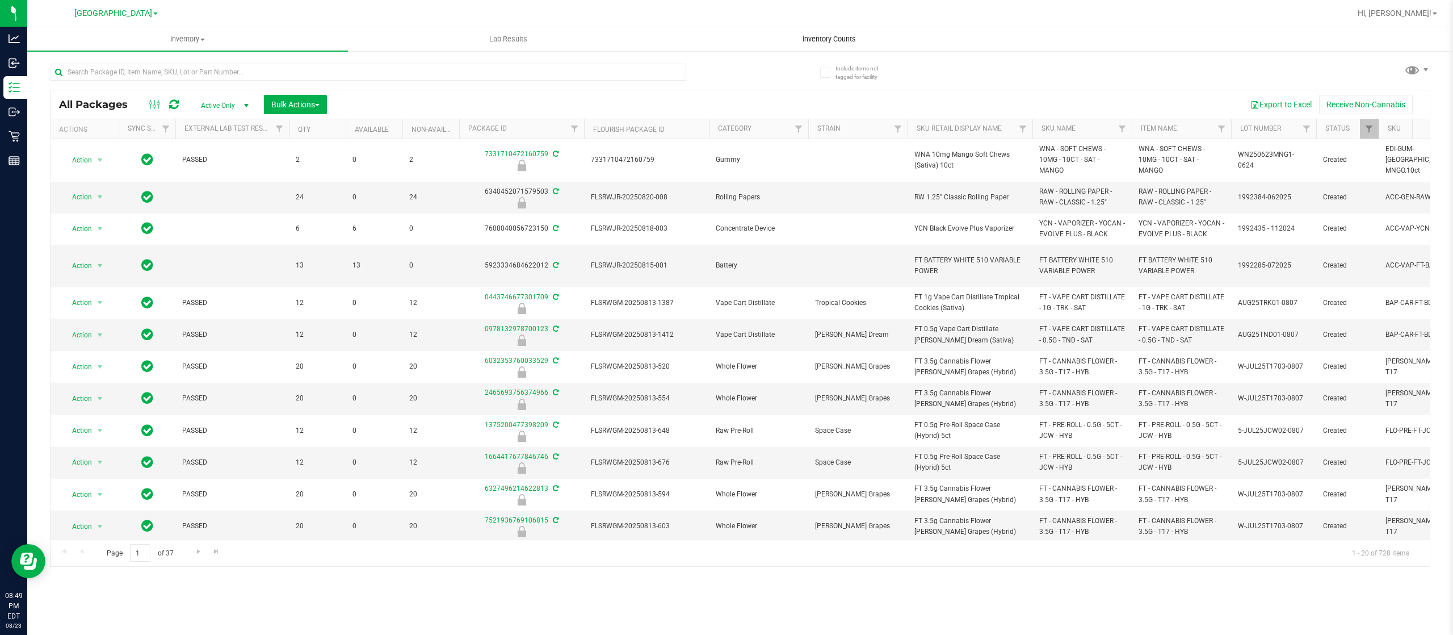
click at [834, 36] on span "Inventory Counts" at bounding box center [829, 39] width 84 height 10
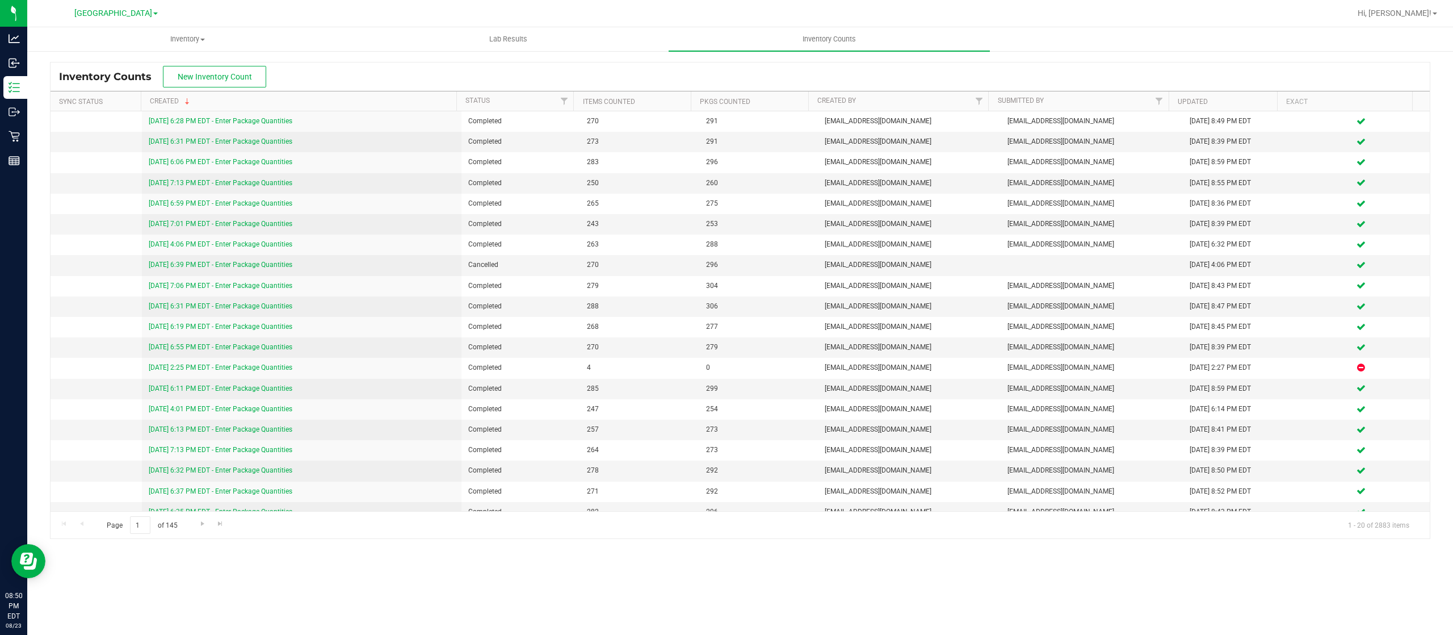
click at [118, 1] on nav "Palm Coast WC Hi, [PERSON_NAME]!" at bounding box center [740, 13] width 1426 height 27
click at [119, 9] on span "[GEOGRAPHIC_DATA]" at bounding box center [113, 14] width 78 height 10
click at [85, 50] on link "Port Orange WC" at bounding box center [116, 55] width 166 height 15
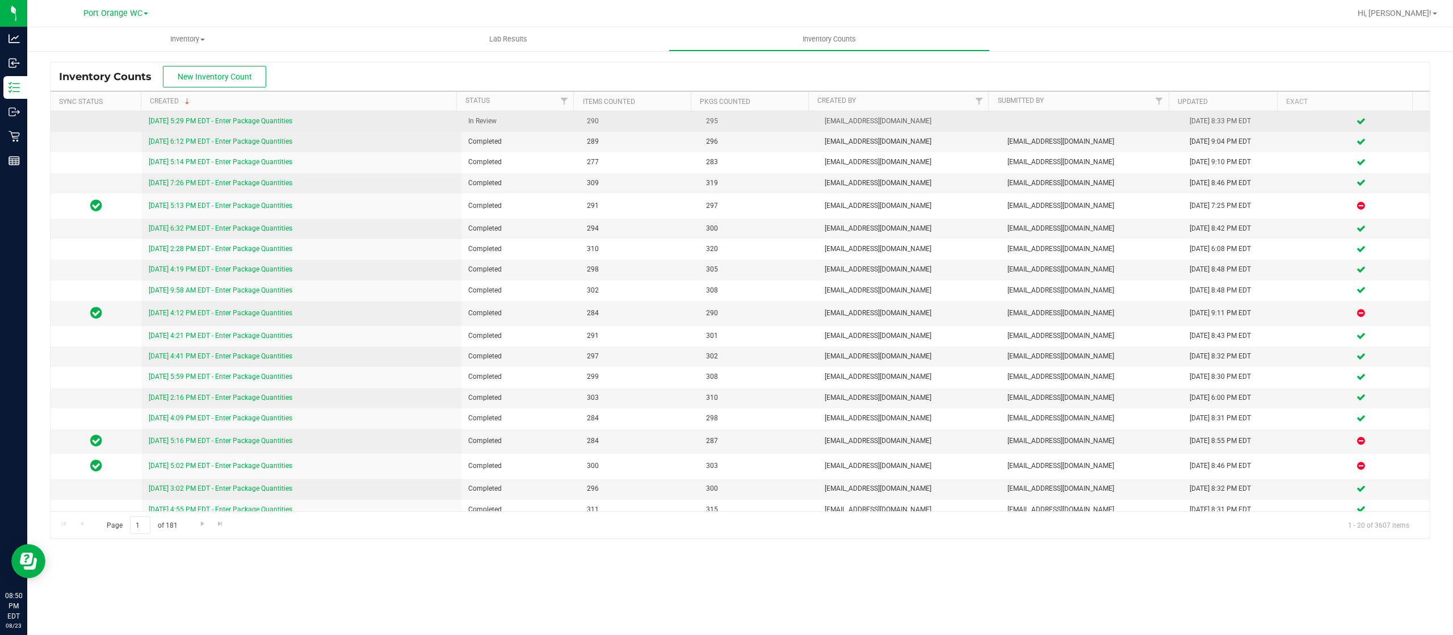
click at [223, 119] on link "[DATE] 5:29 PM EDT - Enter Package Quantities" at bounding box center [221, 121] width 144 height 8
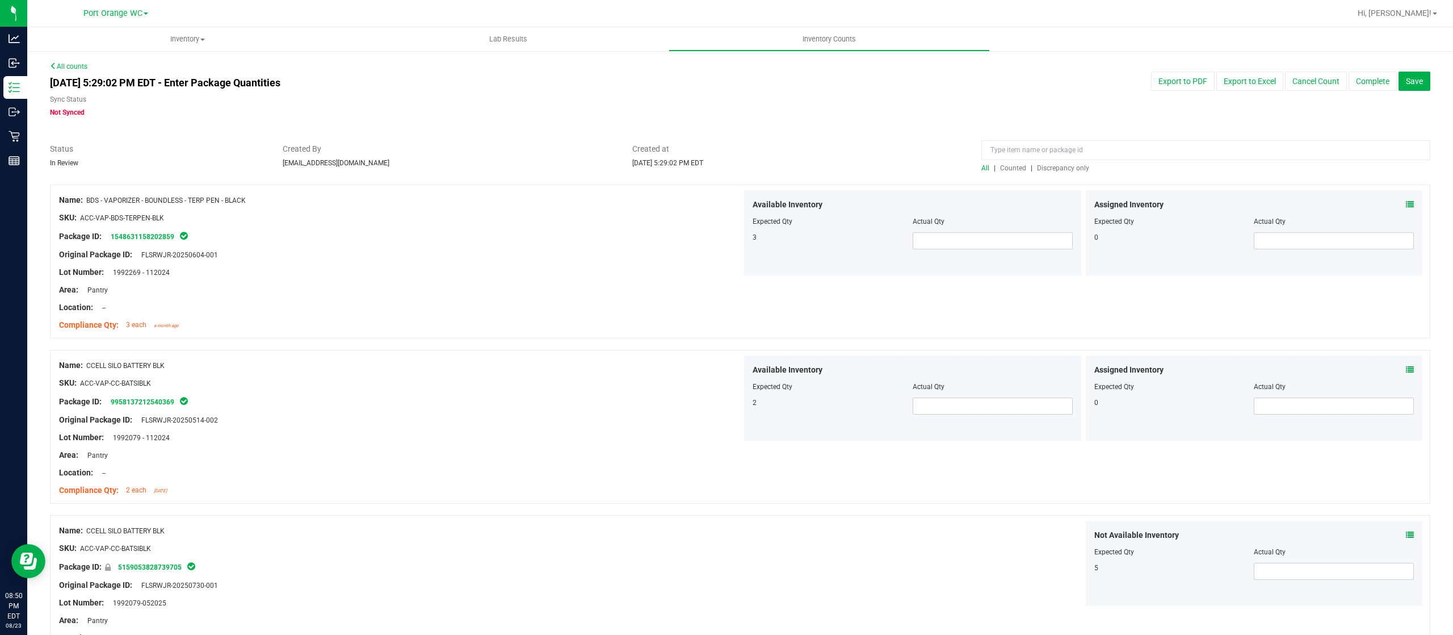
click at [1049, 165] on span "Discrepancy only" at bounding box center [1063, 168] width 52 height 8
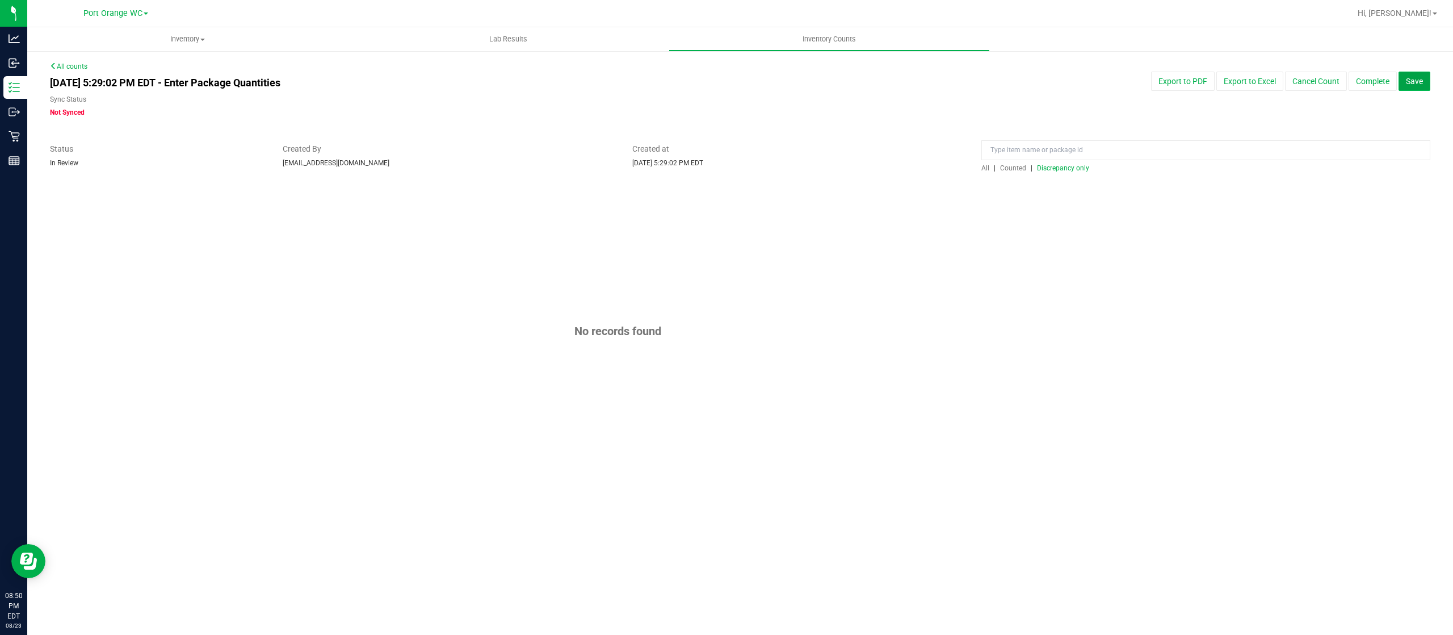
click at [1424, 72] on button "Save" at bounding box center [1415, 81] width 32 height 19
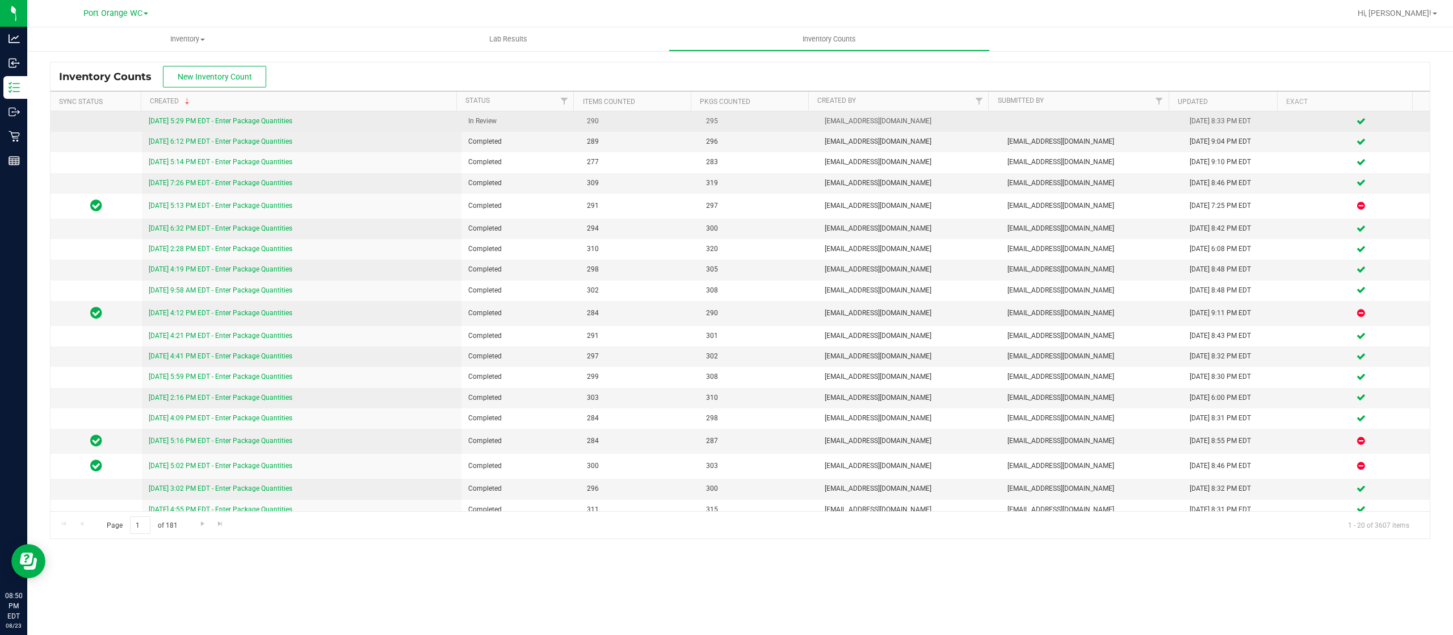
click at [252, 124] on link "[DATE] 5:29 PM EDT - Enter Package Quantities" at bounding box center [221, 121] width 144 height 8
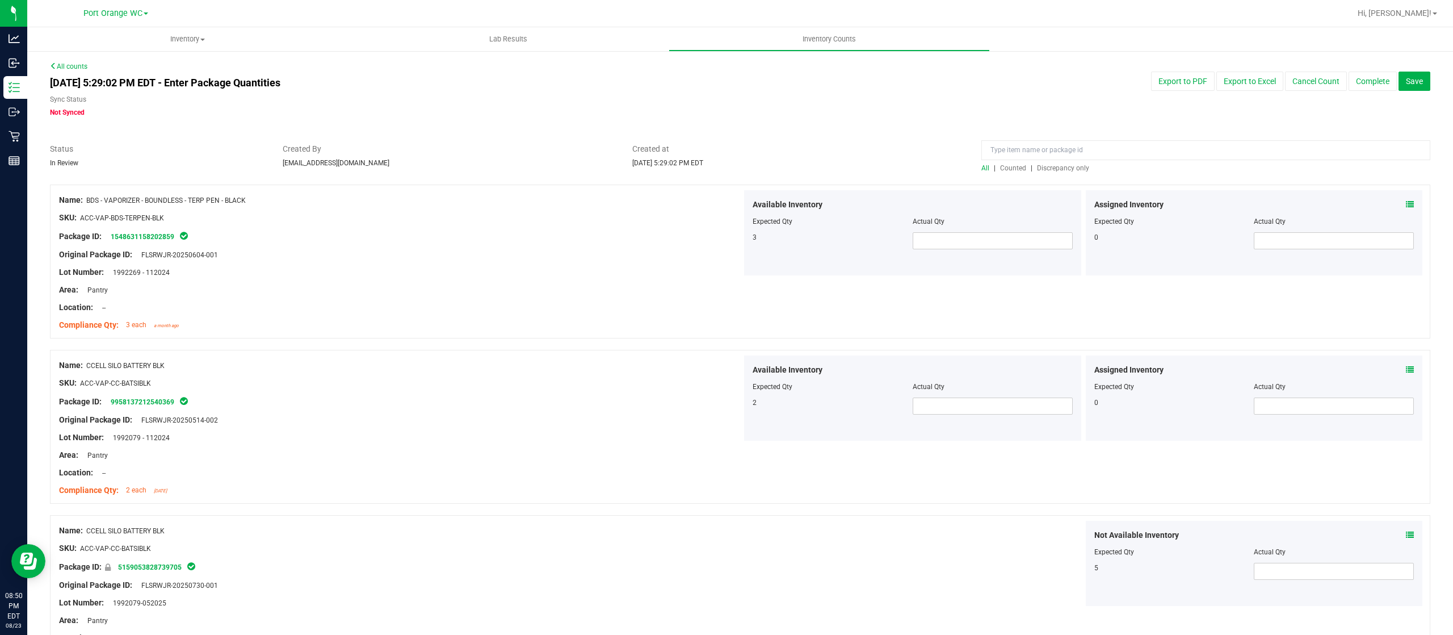
click at [1061, 163] on div "All | Counted | Discrepancy only" at bounding box center [1205, 168] width 449 height 10
click at [1063, 167] on span "Discrepancy only" at bounding box center [1063, 168] width 52 height 8
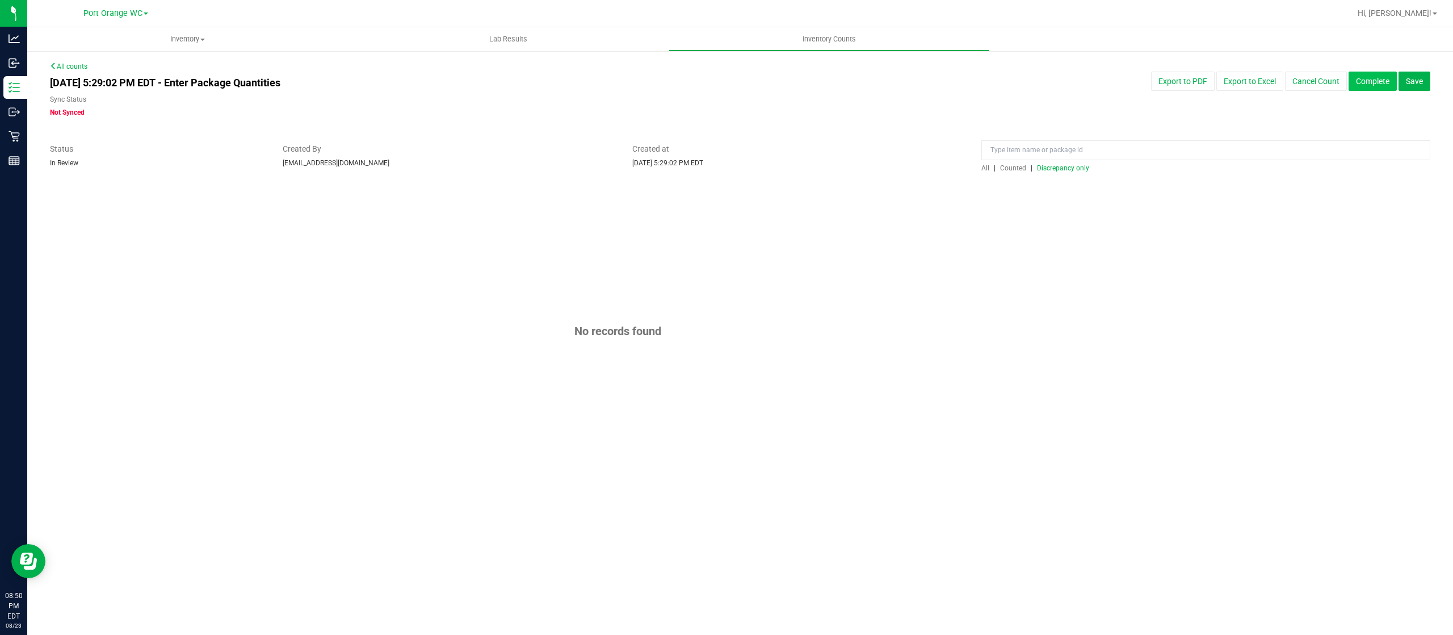
click at [1368, 76] on button "Complete" at bounding box center [1373, 81] width 48 height 19
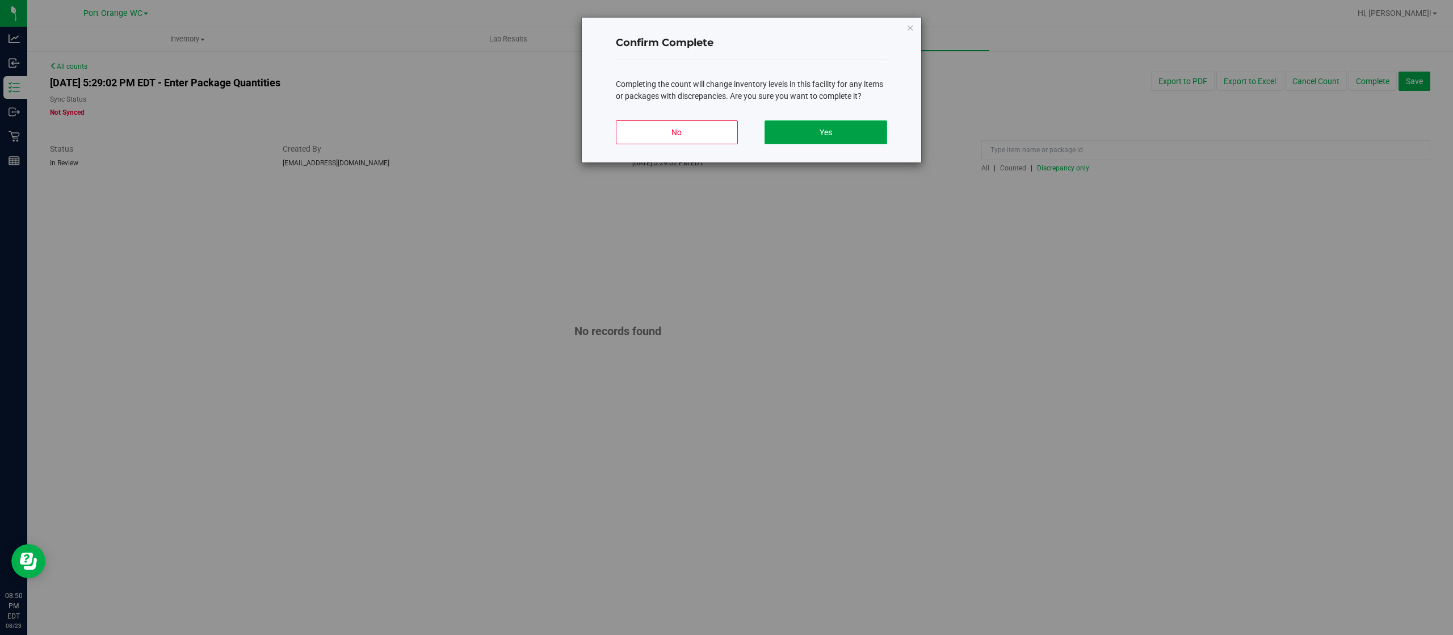
click at [840, 138] on button "Yes" at bounding box center [826, 132] width 122 height 24
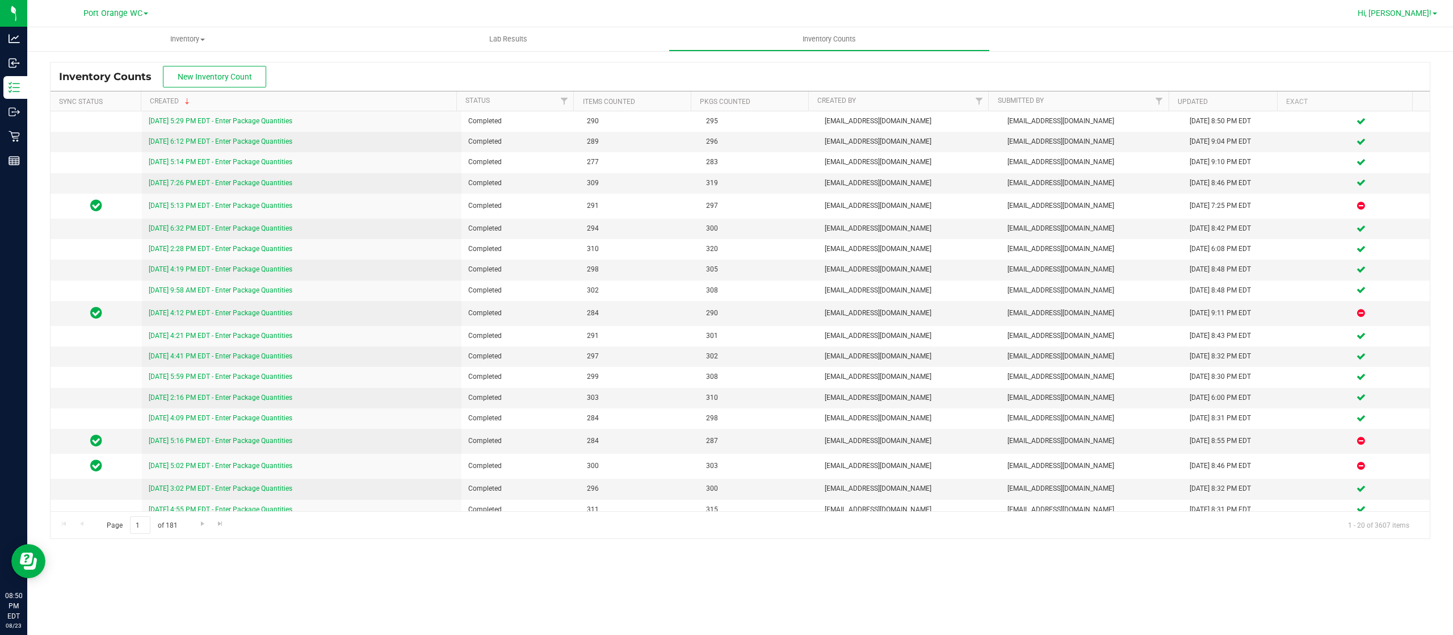
click at [1424, 7] on link "Hi, [PERSON_NAME]!" at bounding box center [1397, 13] width 89 height 12
click at [1387, 95] on span "Sign Out" at bounding box center [1394, 100] width 33 height 11
